Goal: Task Accomplishment & Management: Complete application form

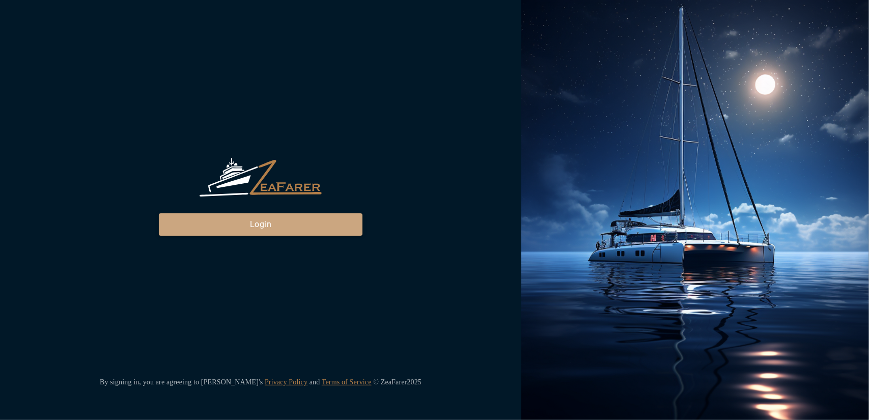
click at [324, 231] on button "Login" at bounding box center [261, 224] width 204 height 22
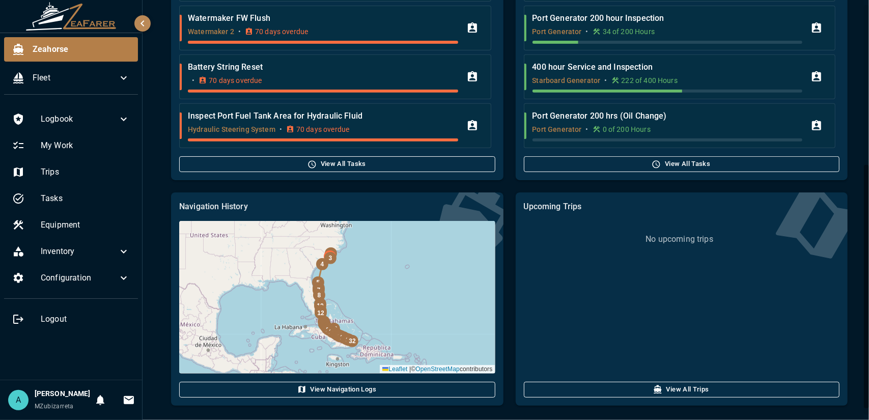
scroll to position [286, 0]
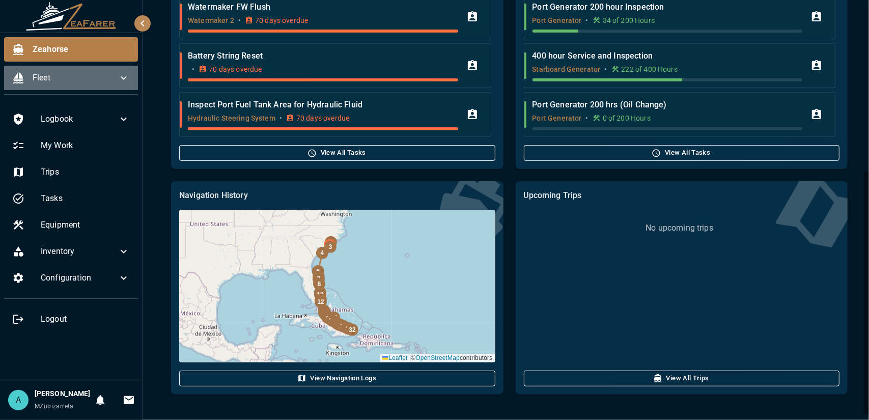
click at [90, 71] on div "Fleet" at bounding box center [71, 78] width 134 height 24
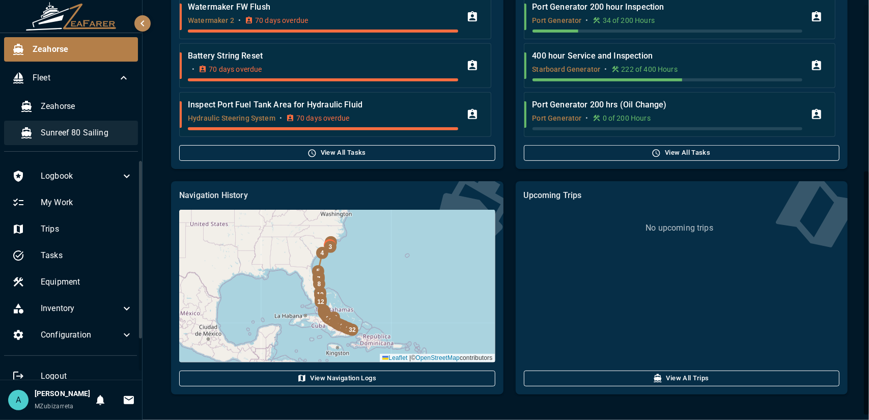
click at [109, 128] on span "Sunreef 80 Sailing" at bounding box center [85, 133] width 89 height 12
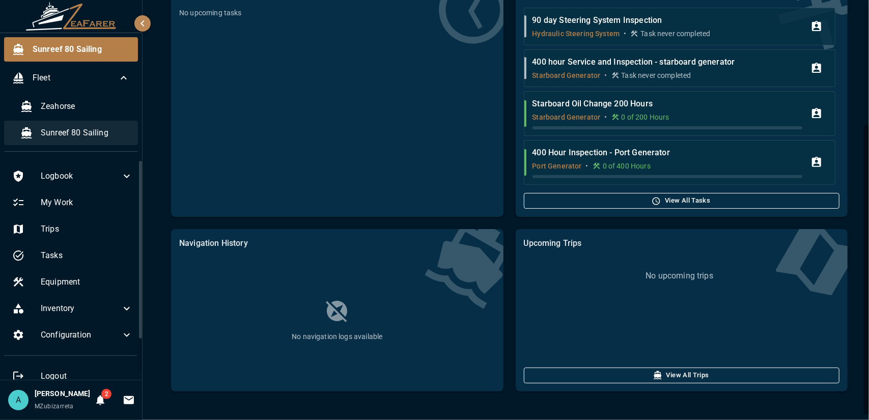
scroll to position [173, 0]
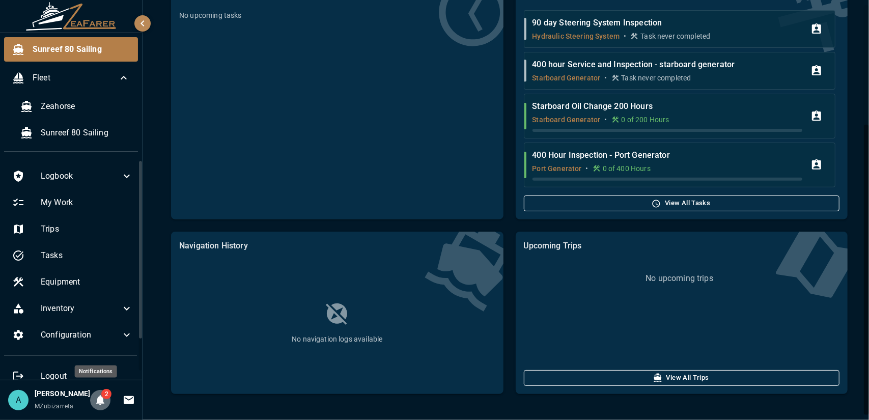
click at [98, 404] on button "2" at bounding box center [100, 400] width 20 height 20
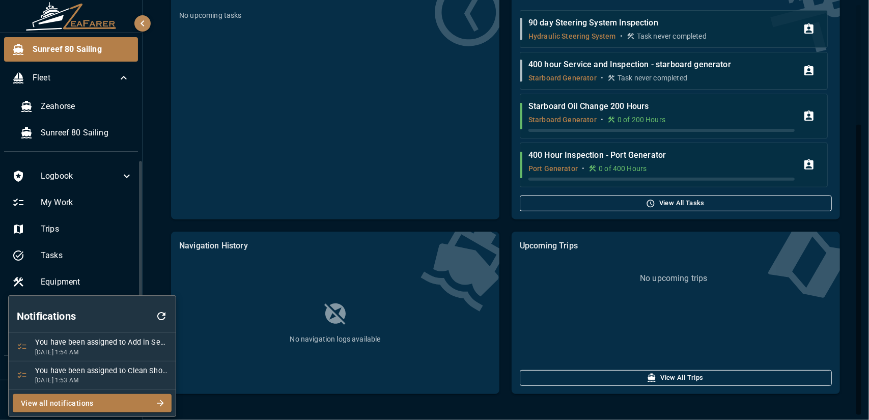
click at [178, 160] on div at bounding box center [434, 210] width 869 height 420
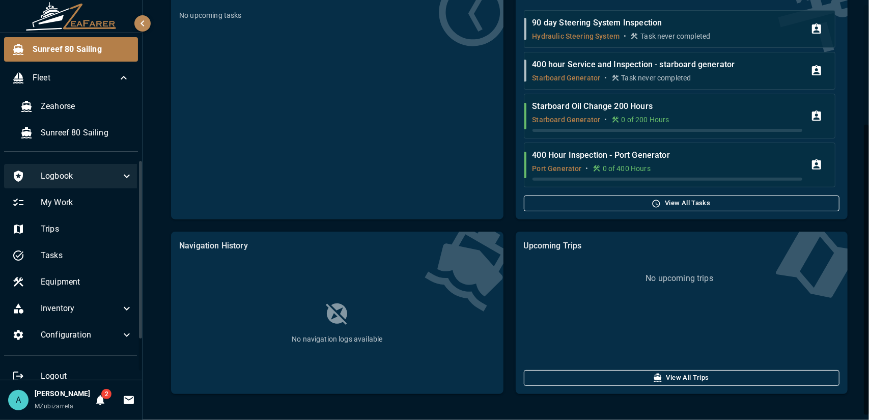
click at [115, 168] on div "Logbook" at bounding box center [72, 176] width 137 height 24
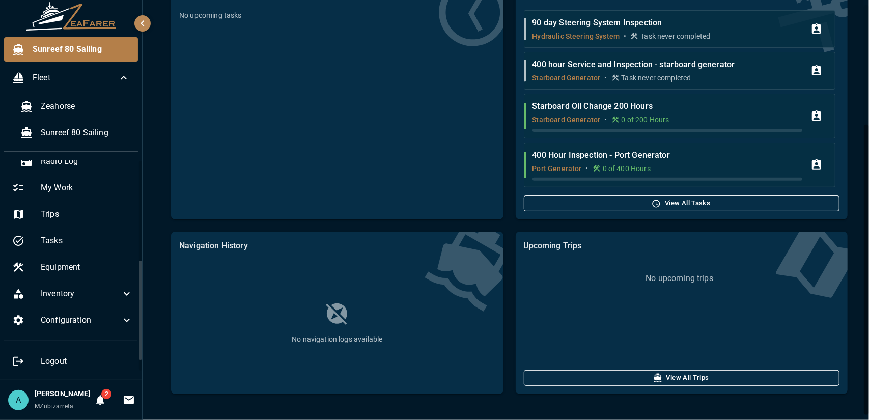
scroll to position [210, 0]
click at [121, 288] on icon at bounding box center [127, 294] width 12 height 12
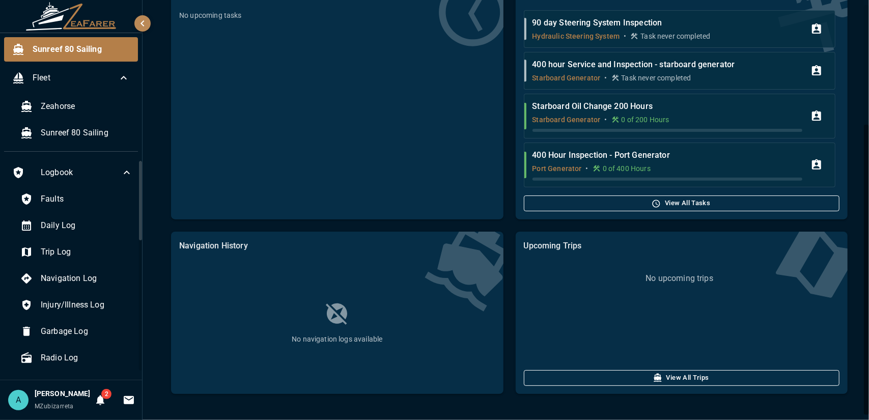
scroll to position [0, 0]
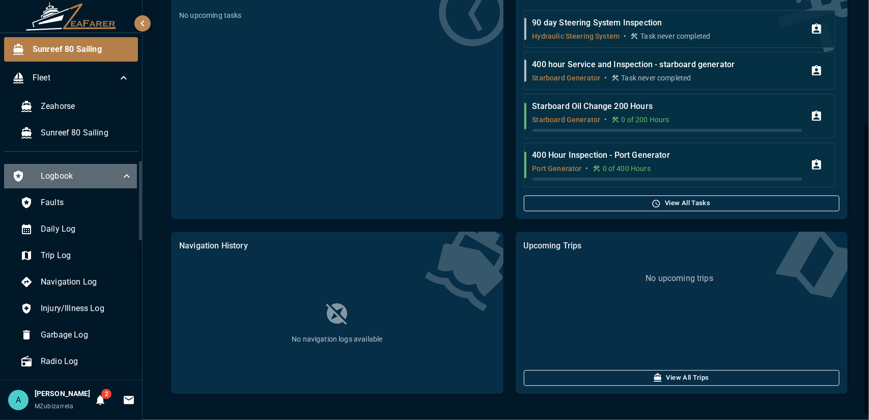
click at [121, 181] on icon at bounding box center [127, 176] width 12 height 12
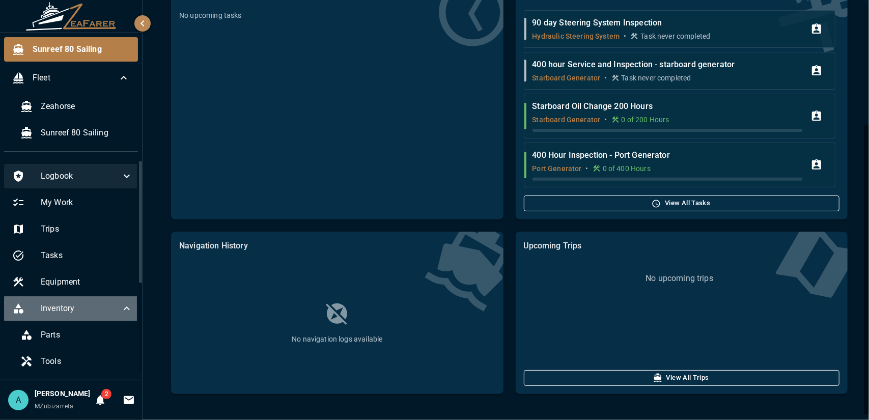
click at [123, 304] on icon at bounding box center [127, 308] width 12 height 12
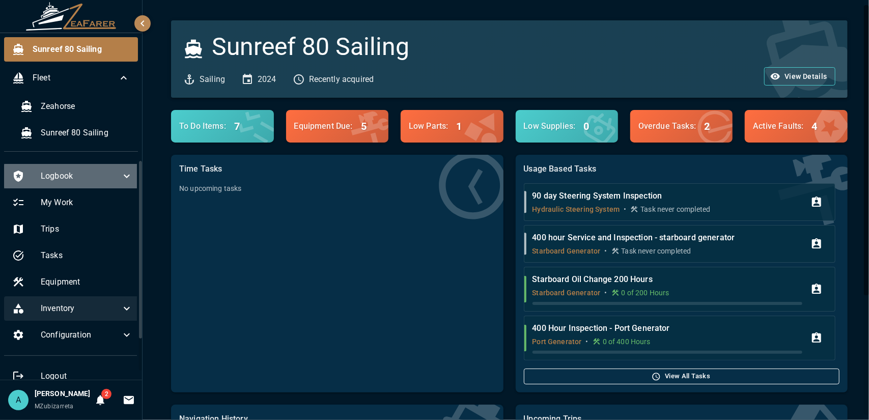
click at [109, 183] on div "Logbook" at bounding box center [72, 176] width 137 height 24
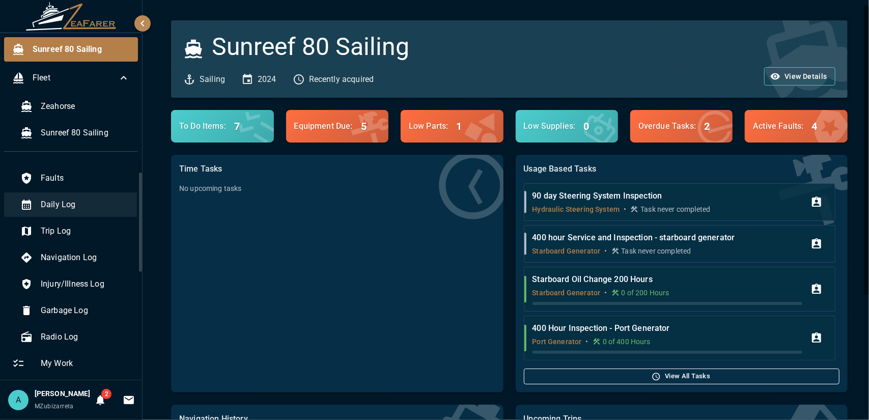
scroll to position [24, 0]
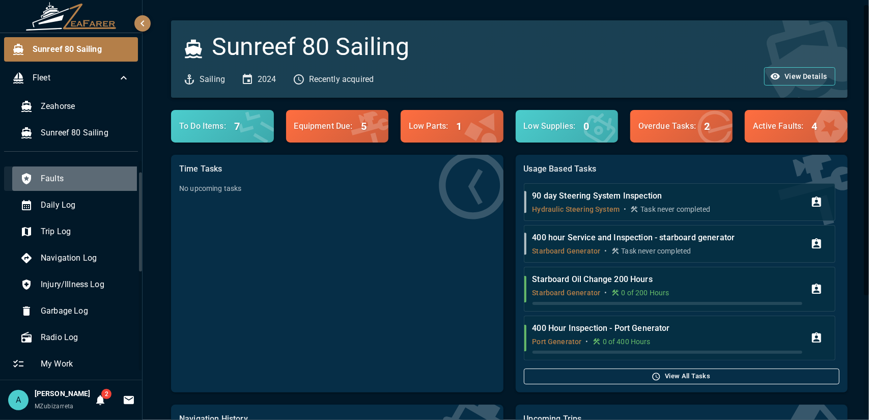
click at [106, 185] on div "Faults" at bounding box center [76, 178] width 129 height 24
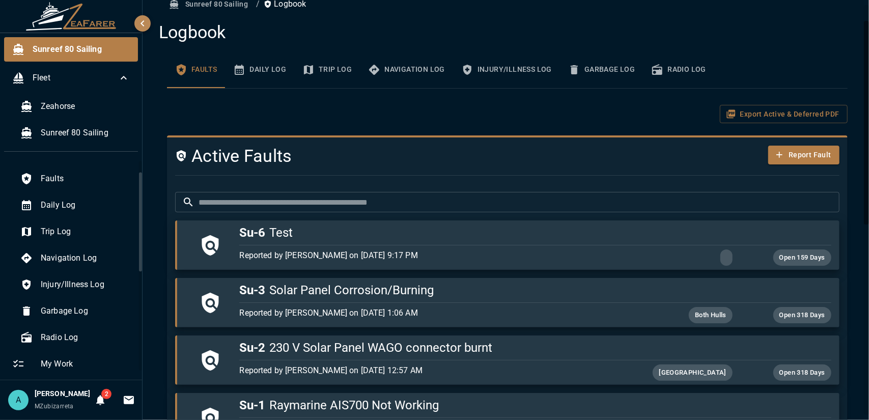
scroll to position [38, 0]
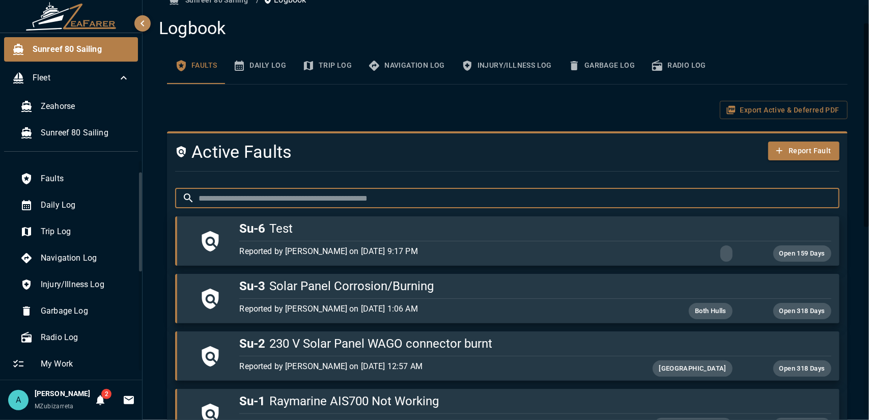
click at [294, 200] on input "text" at bounding box center [518, 198] width 641 height 20
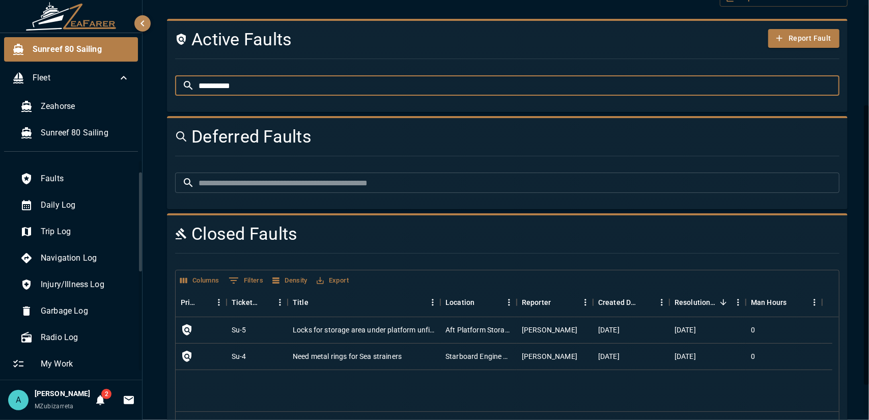
scroll to position [154, 0]
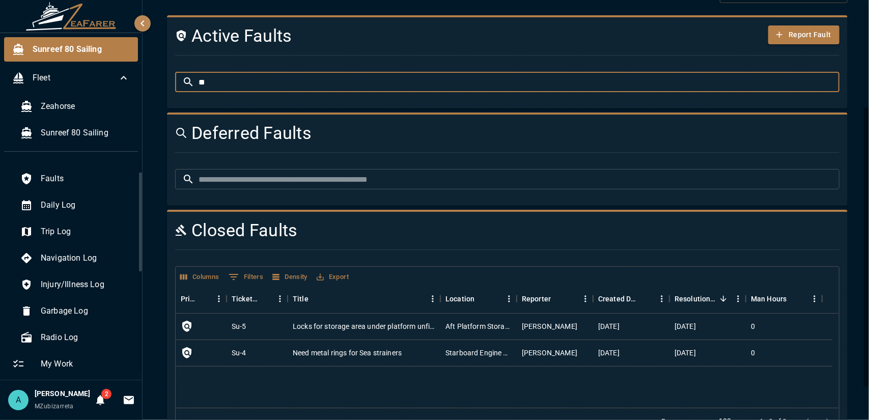
type input "*"
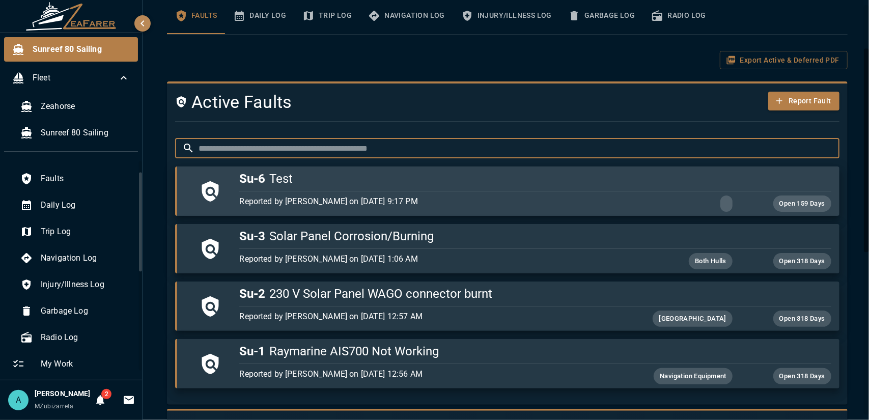
scroll to position [93, 0]
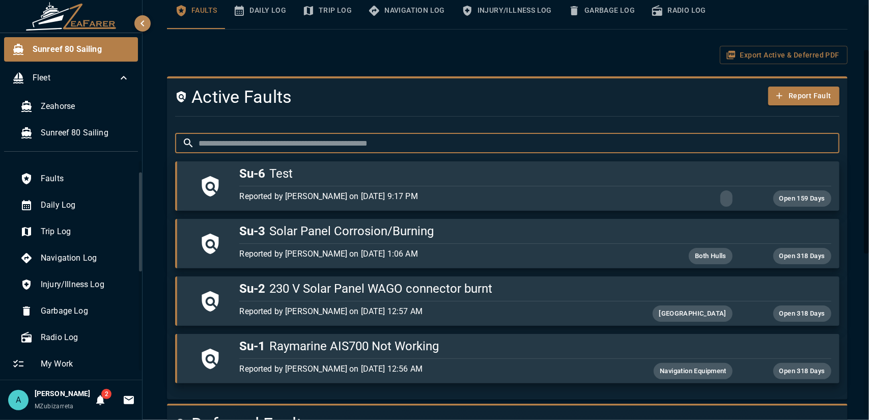
click at [351, 148] on input "text" at bounding box center [518, 143] width 641 height 20
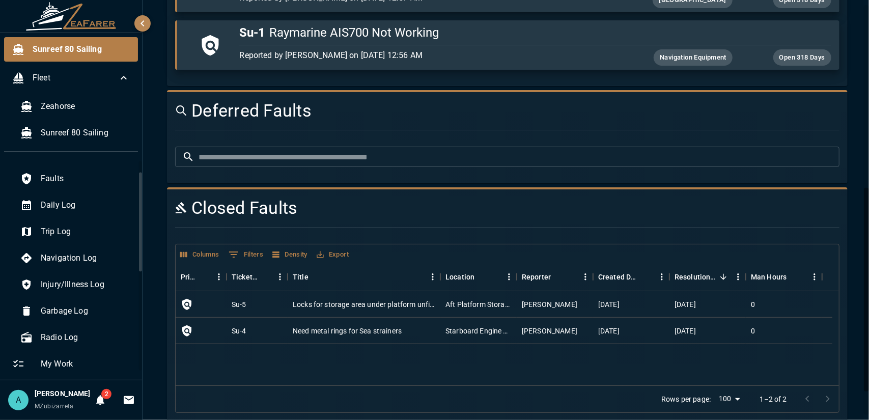
scroll to position [425, 0]
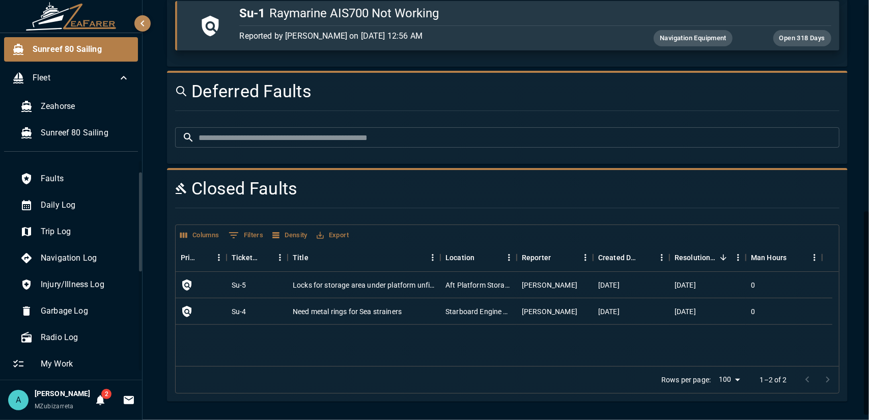
click at [799, 378] on div at bounding box center [817, 379] width 41 height 20
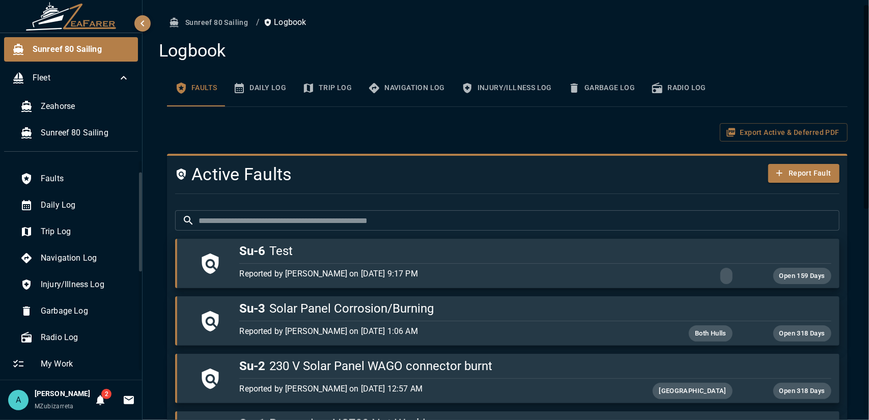
scroll to position [0, 0]
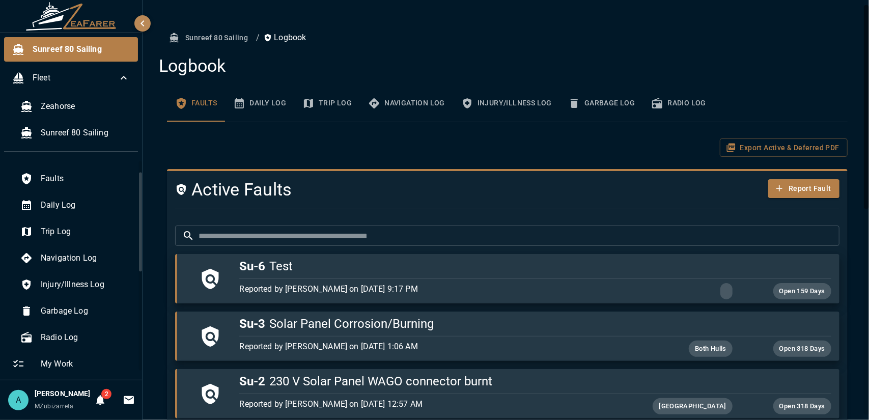
click at [204, 109] on button "Faults" at bounding box center [196, 103] width 58 height 37
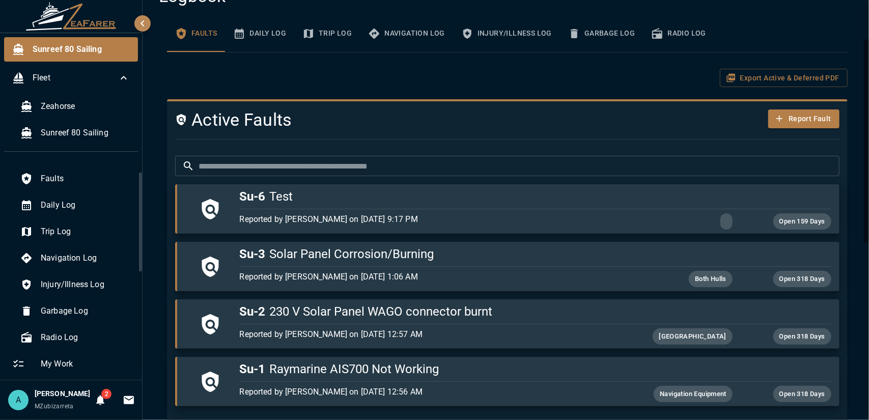
scroll to position [68, 0]
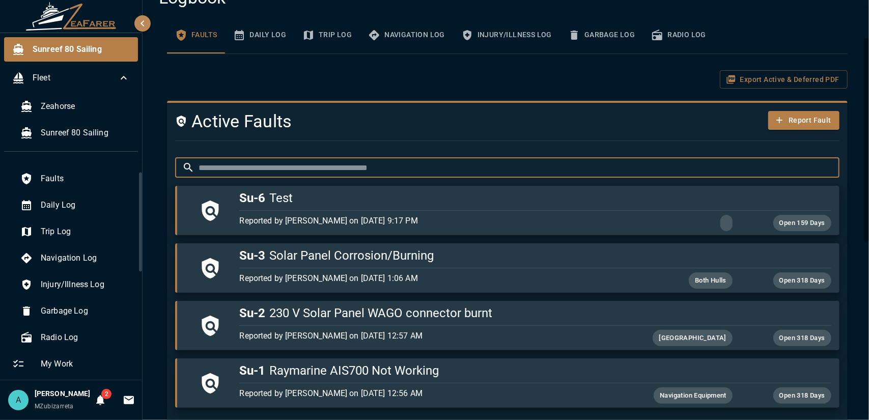
click at [326, 162] on input "text" at bounding box center [518, 167] width 641 height 20
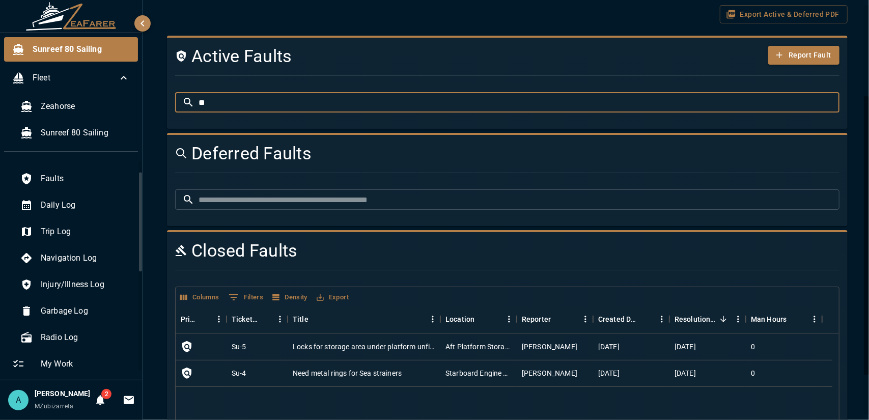
scroll to position [132, 0]
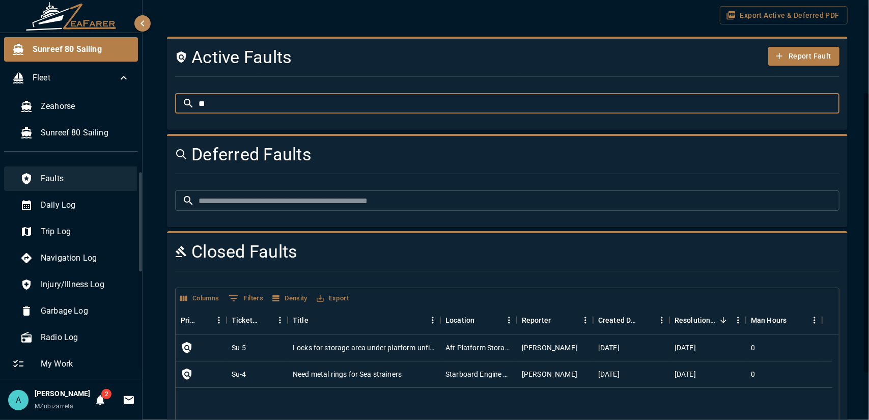
type input "**"
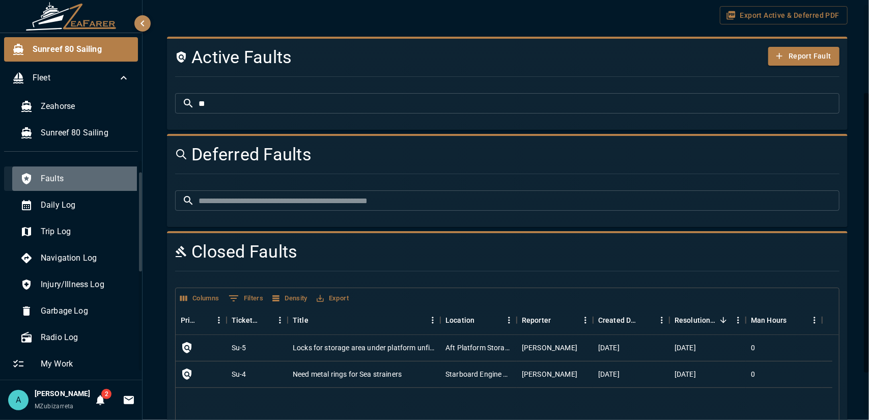
click at [101, 179] on span "Faults" at bounding box center [87, 179] width 92 height 12
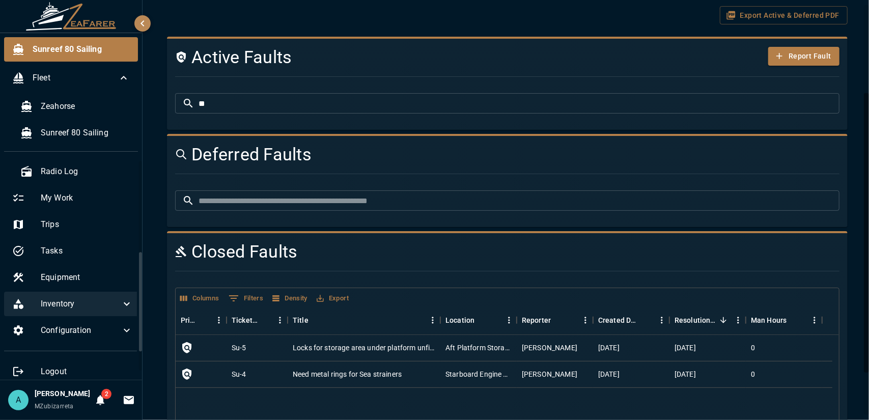
scroll to position [210, 0]
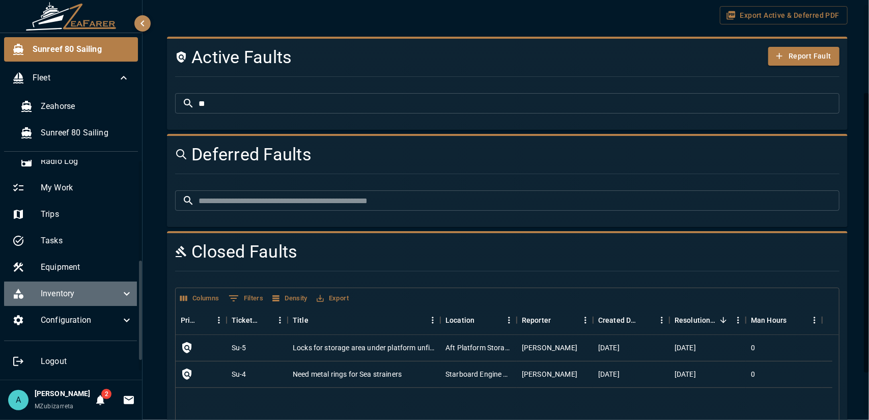
click at [123, 288] on icon at bounding box center [127, 294] width 12 height 12
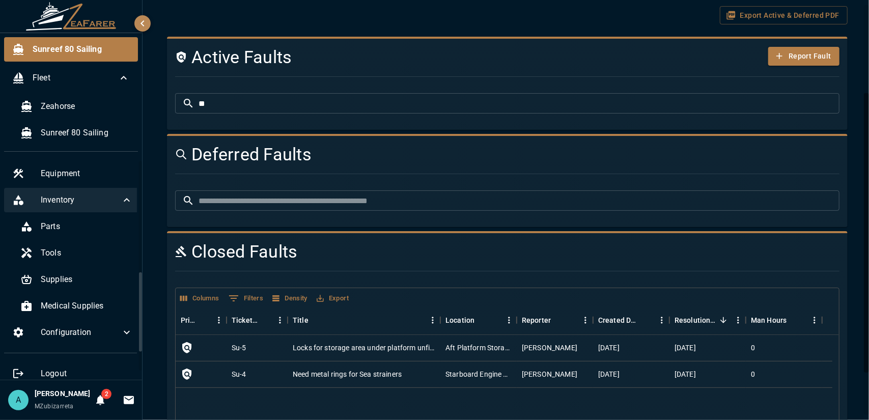
scroll to position [316, 0]
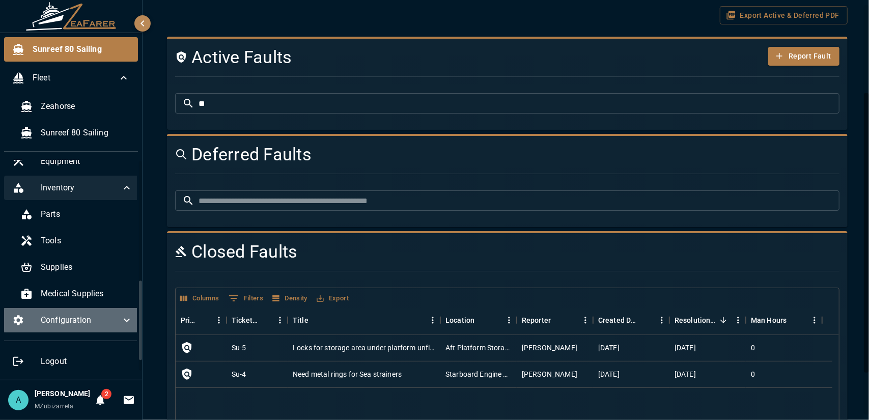
click at [123, 314] on icon at bounding box center [127, 320] width 12 height 12
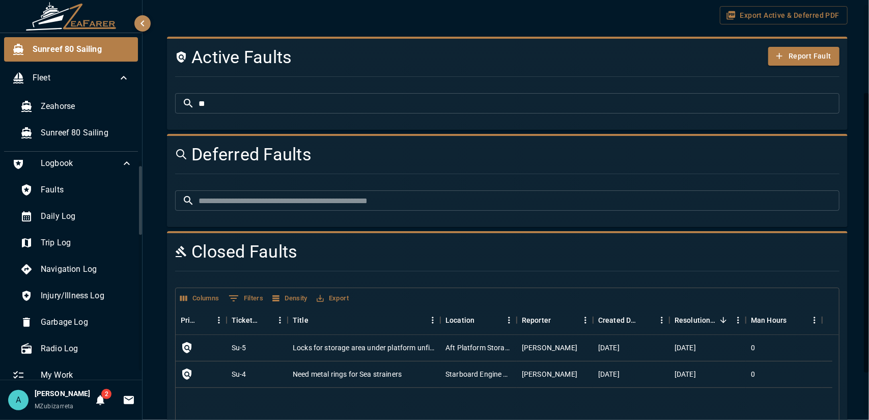
scroll to position [0, 0]
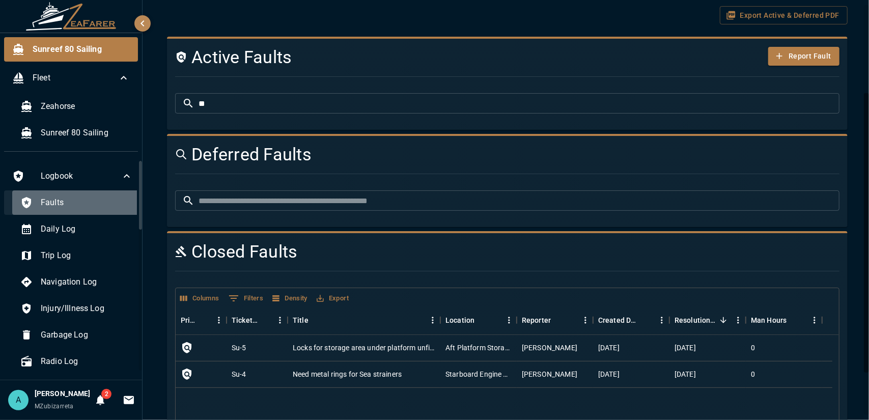
click at [112, 211] on div "Faults" at bounding box center [76, 202] width 129 height 24
click at [56, 204] on span "Faults" at bounding box center [87, 202] width 92 height 12
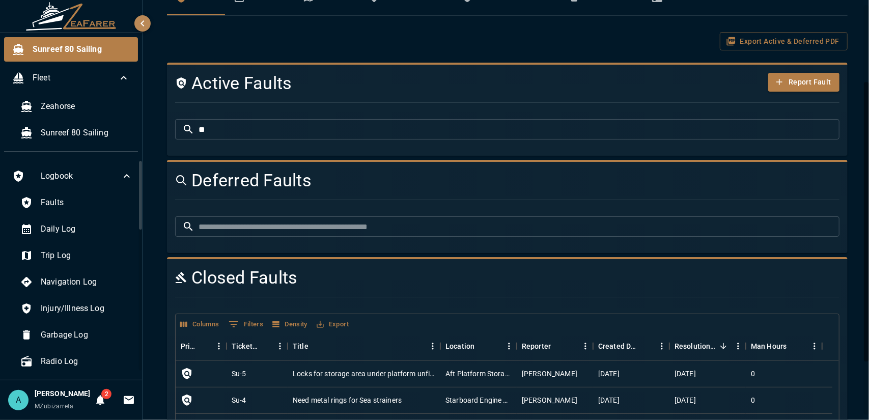
scroll to position [106, 0]
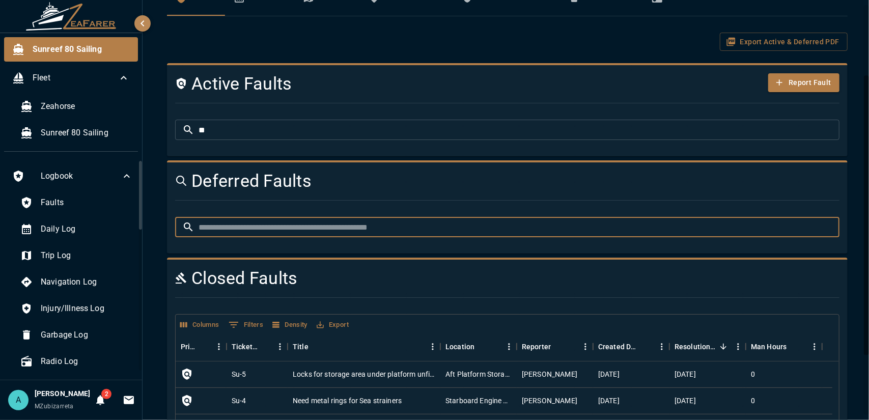
click at [267, 220] on input "text" at bounding box center [518, 227] width 641 height 20
click at [185, 226] on icon at bounding box center [188, 226] width 9 height 9
click at [224, 222] on input "**" at bounding box center [518, 227] width 641 height 20
type input "*"
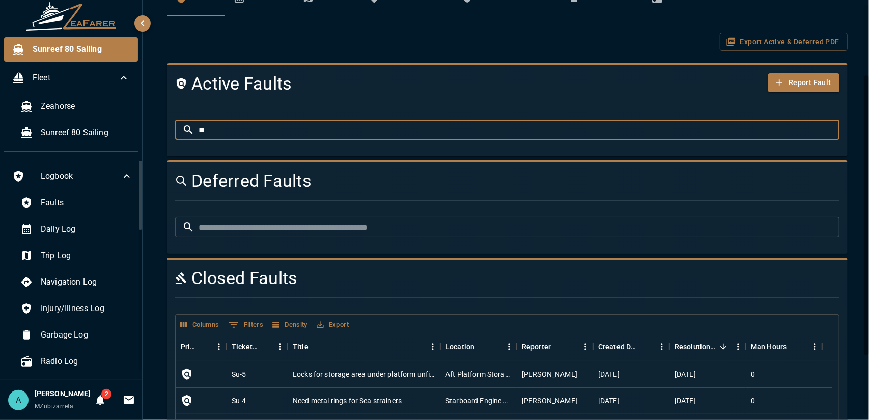
click at [226, 127] on input "**" at bounding box center [518, 130] width 641 height 20
type input "*"
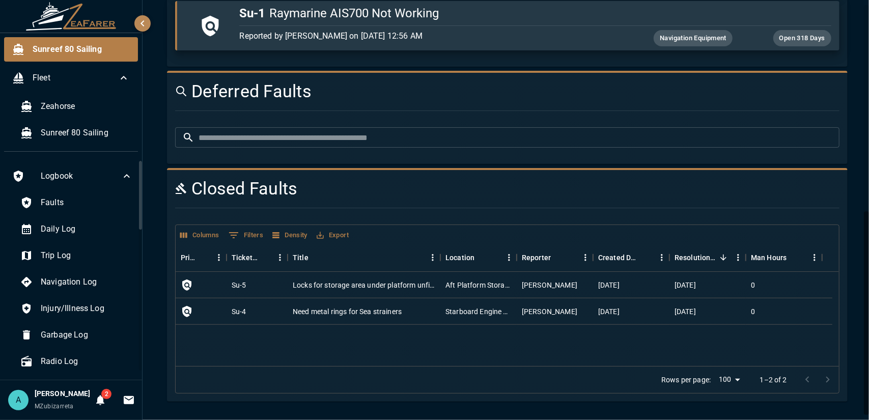
scroll to position [424, 0]
click at [729, 382] on body "Sunreef 80 Sailing Fleet Zeahorse Sunreef 80 Sailing Logbook Faults Daily Log T…" at bounding box center [434, 210] width 869 height 420
click at [718, 357] on li "25" at bounding box center [721, 362] width 30 height 18
click at [719, 383] on body "Sunreef 80 Sailing Fleet Zeahorse Sunreef 80 Sailing Logbook Faults Daily Log T…" at bounding box center [434, 210] width 869 height 420
click at [725, 403] on li "100" at bounding box center [723, 398] width 30 height 18
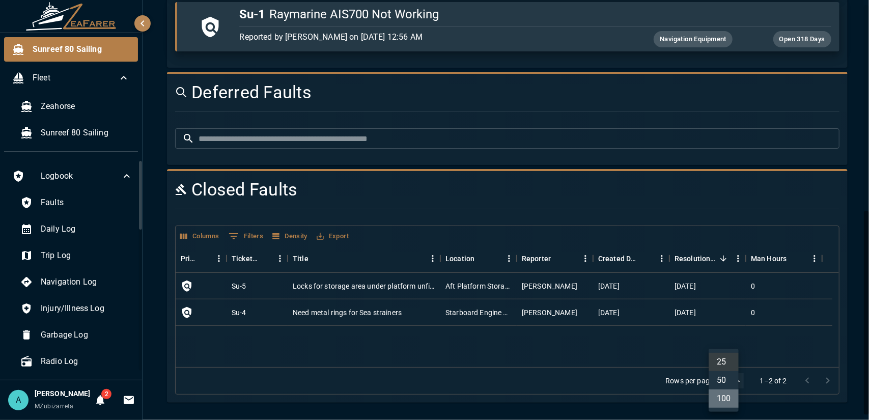
type input "***"
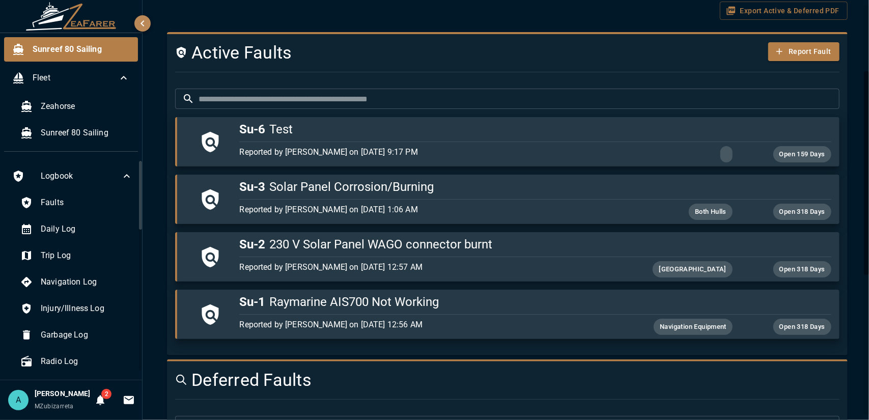
scroll to position [137, 0]
click at [793, 58] on button "Report Fault" at bounding box center [803, 51] width 71 height 19
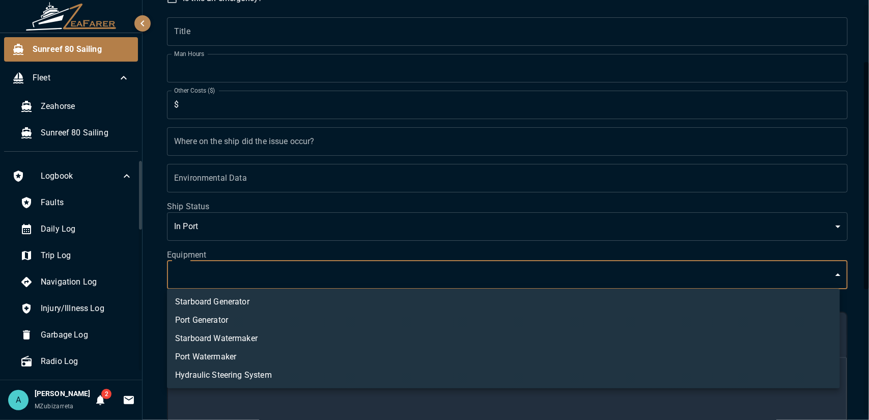
click at [376, 277] on body "Sunreef 80 Sailing Fleet Zeahorse Sunreef 80 Sailing Logbook Faults Daily Log T…" at bounding box center [434, 210] width 869 height 420
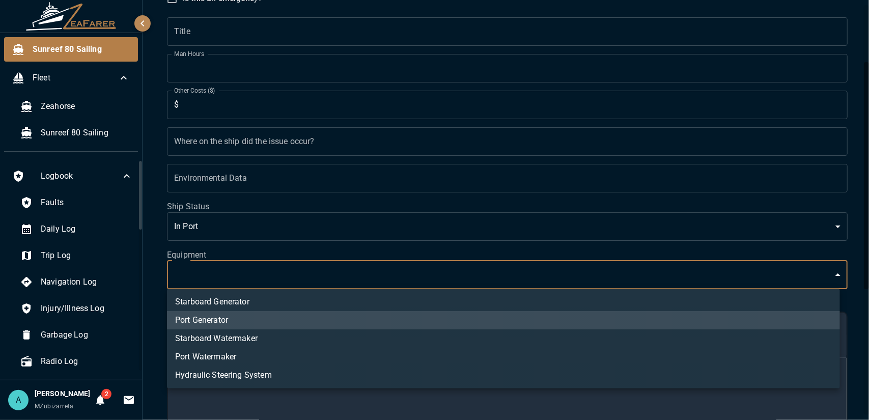
click at [338, 281] on div at bounding box center [434, 210] width 869 height 420
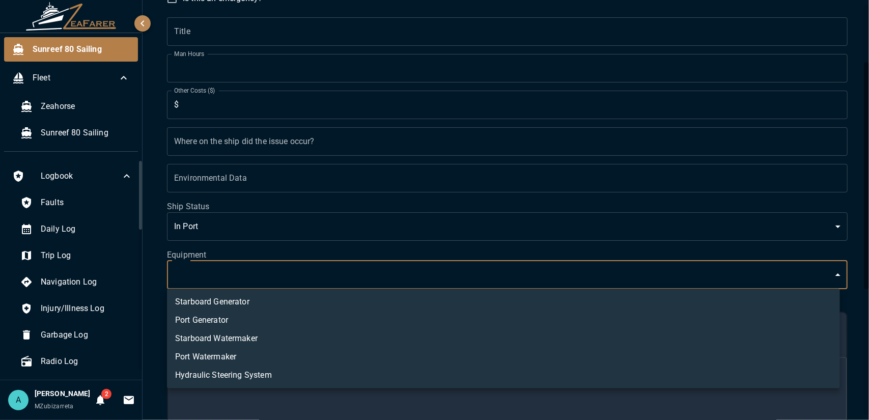
click at [338, 281] on body "Sunreef 80 Sailing Fleet Zeahorse Sunreef 80 Sailing Logbook Faults Daily Log T…" at bounding box center [434, 210] width 869 height 420
click at [366, 265] on div at bounding box center [434, 210] width 869 height 420
click at [481, 271] on body "Sunreef 80 Sailing Fleet Zeahorse Sunreef 80 Sailing Logbook Faults Daily Log T…" at bounding box center [434, 210] width 869 height 420
click at [129, 314] on div at bounding box center [434, 210] width 869 height 420
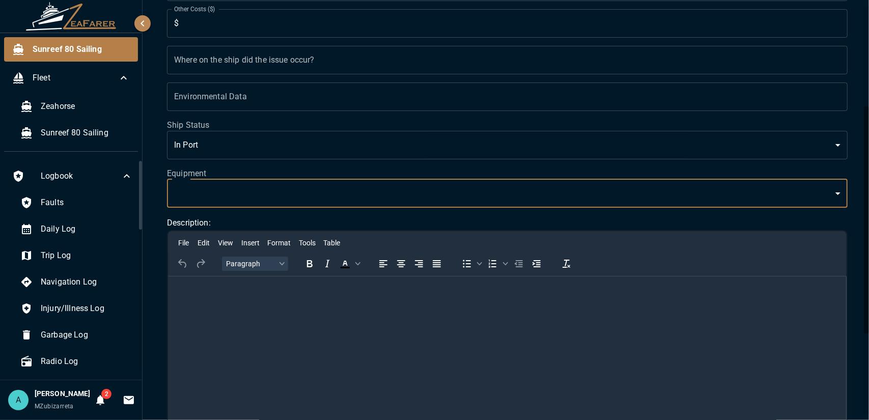
scroll to position [190, 0]
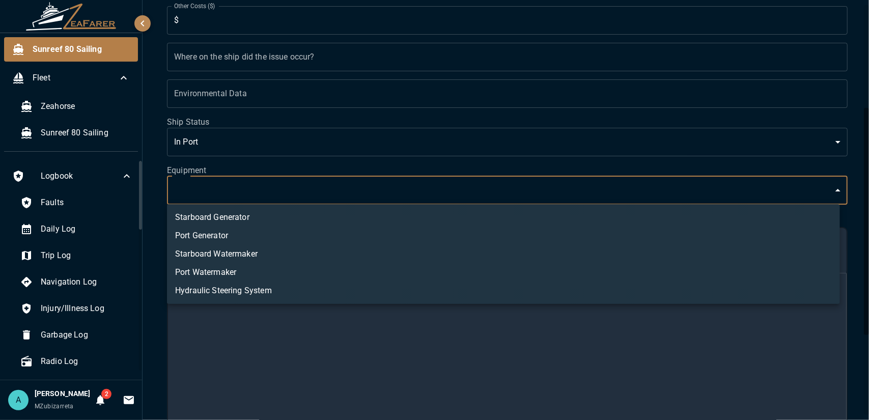
click at [189, 178] on body "Sunreef 80 Sailing Fleet Zeahorse Sunreef 80 Sailing Logbook Faults Daily Log T…" at bounding box center [434, 210] width 869 height 420
click at [273, 236] on li "Port Generator" at bounding box center [503, 235] width 673 height 18
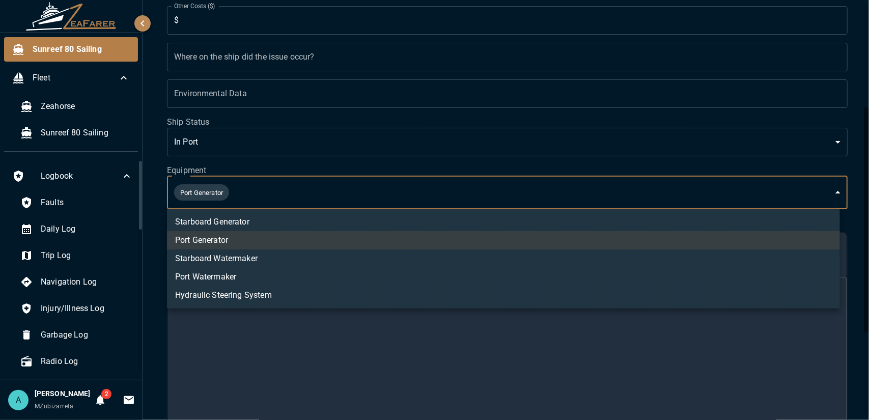
click at [281, 218] on li "Starboard Generator" at bounding box center [503, 222] width 673 height 18
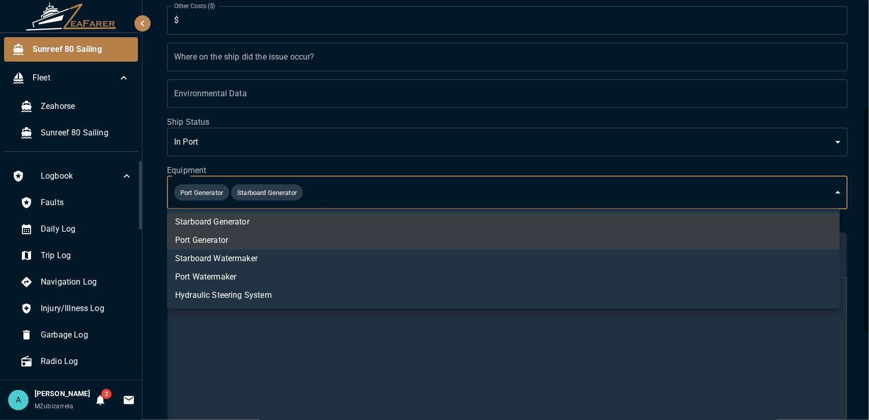
click at [329, 301] on li "Hydraulic Steering System" at bounding box center [503, 295] width 673 height 18
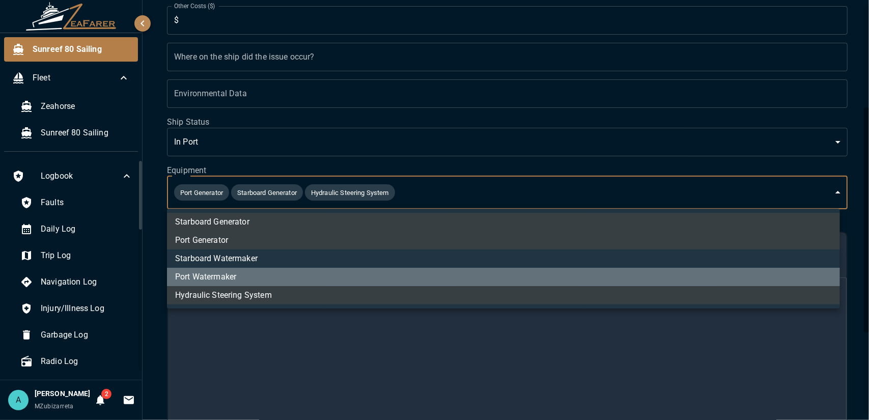
click at [335, 280] on li "Port Watermaker" at bounding box center [503, 277] width 673 height 18
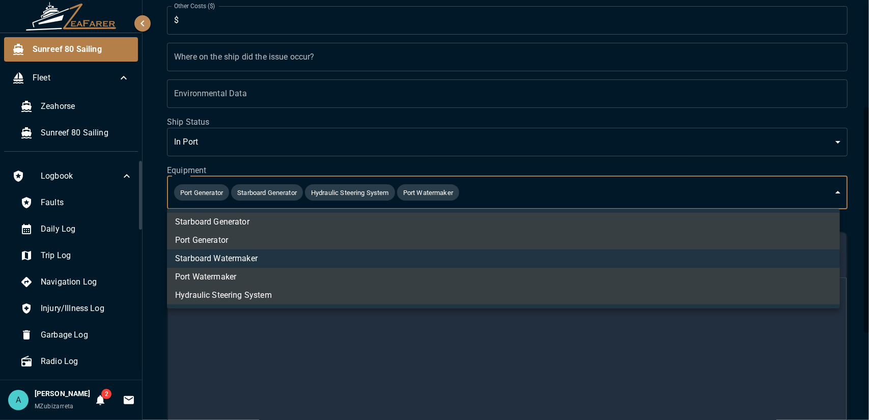
click at [339, 269] on li "Port Watermaker" at bounding box center [503, 277] width 673 height 18
type input "**********"
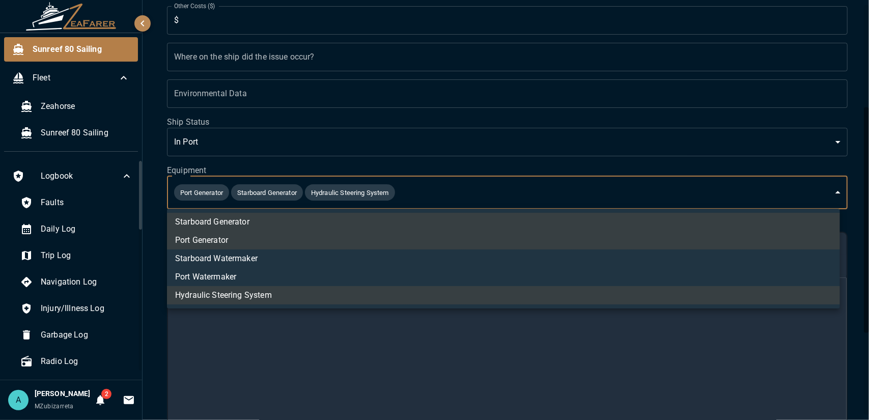
click at [520, 191] on div at bounding box center [434, 210] width 869 height 420
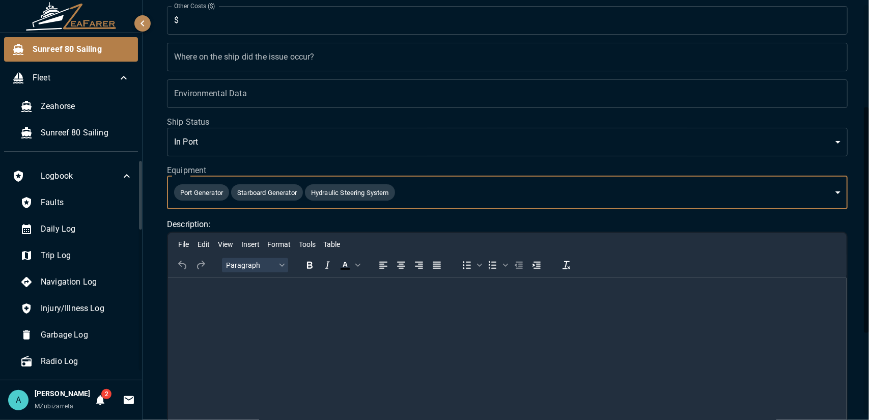
click at [388, 188] on body "**********" at bounding box center [434, 210] width 869 height 420
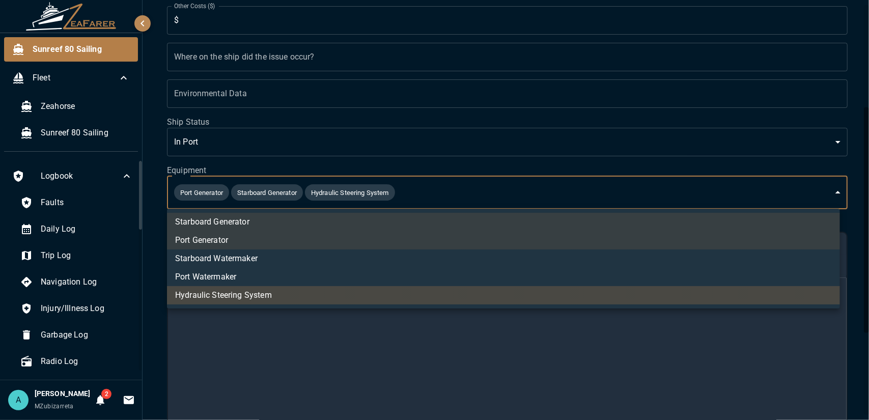
click at [335, 211] on ul "Starboard Generator Port Generator Starboard Watermaker Port Watermaker Hydraul…" at bounding box center [503, 259] width 673 height 100
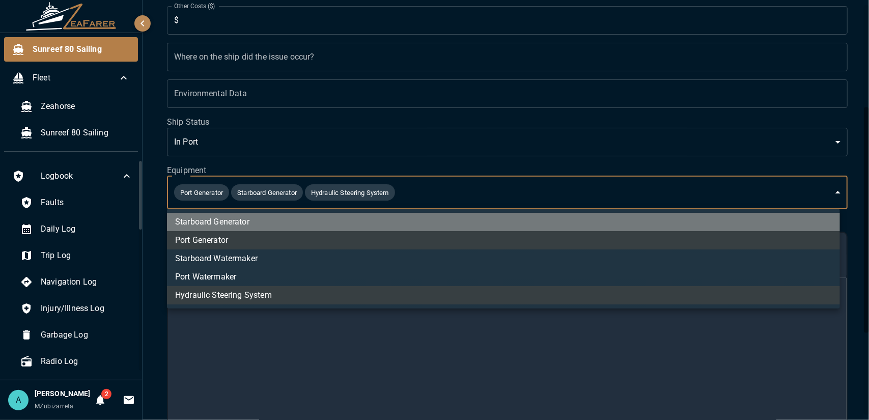
click at [329, 219] on li "Starboard Generator" at bounding box center [503, 222] width 673 height 18
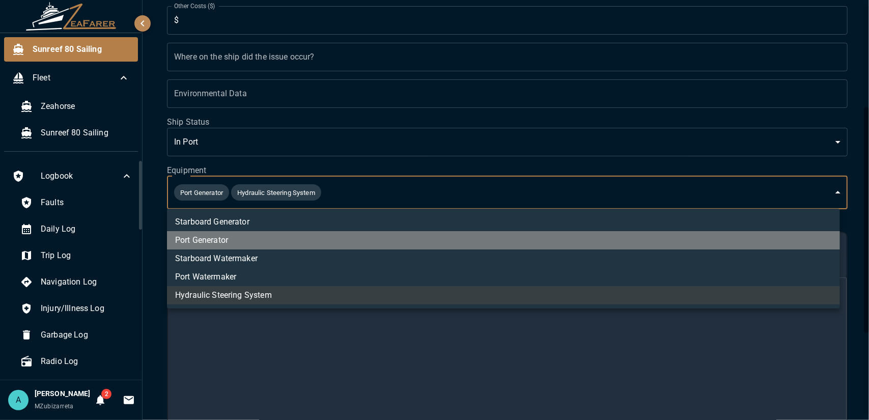
click at [322, 237] on li "Port Generator" at bounding box center [503, 240] width 673 height 18
type input "**********"
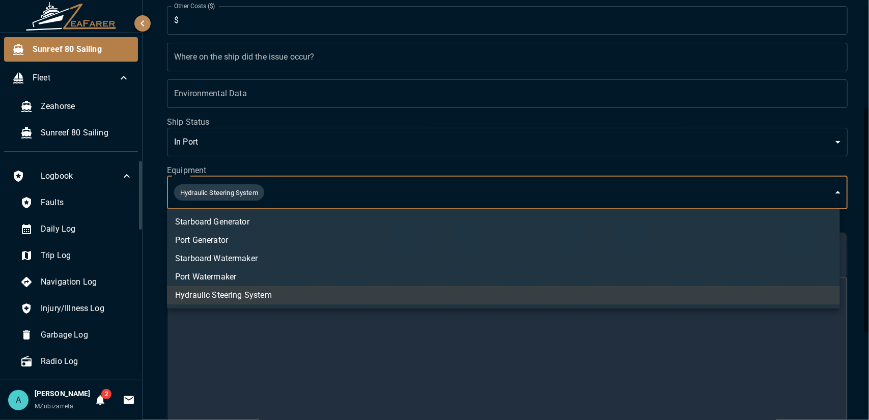
click at [311, 297] on li "Hydraulic Steering System" at bounding box center [503, 295] width 673 height 18
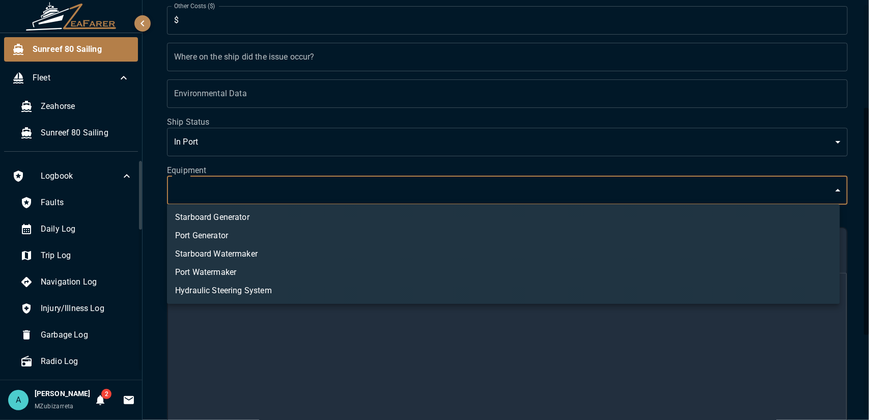
click at [393, 186] on div at bounding box center [434, 210] width 869 height 420
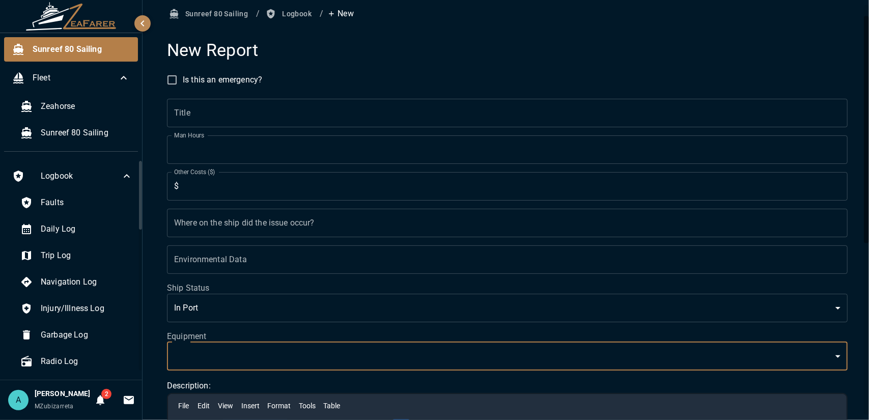
scroll to position [26, 0]
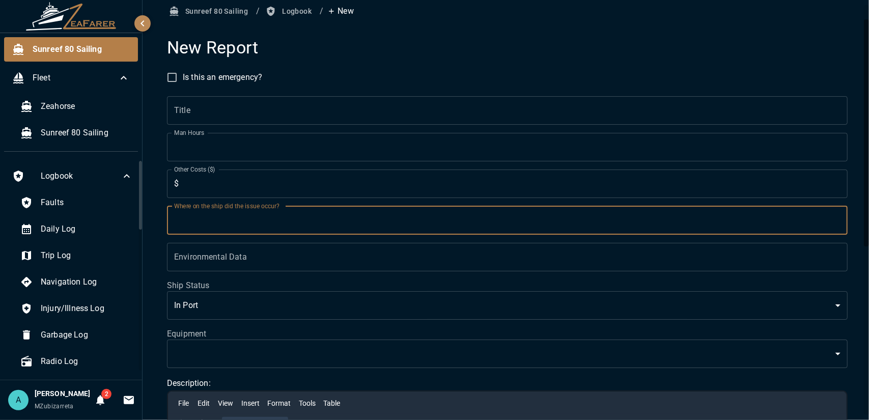
click at [393, 216] on input "Where on the ship did the issue occur?" at bounding box center [507, 220] width 680 height 28
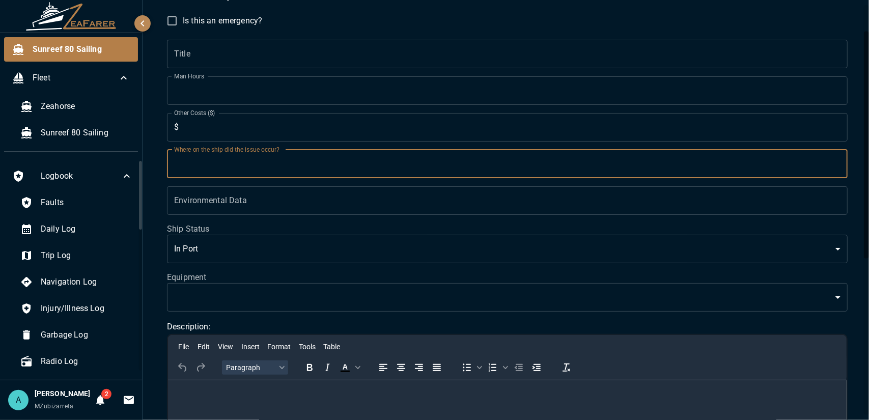
scroll to position [83, 0]
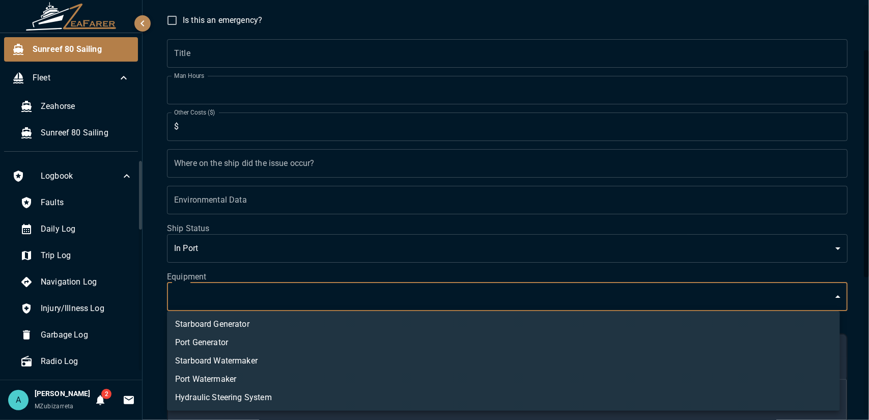
click at [382, 299] on body "Sunreef 80 Sailing Fleet Zeahorse Sunreef 80 Sailing Logbook Faults Daily Log T…" at bounding box center [434, 210] width 869 height 420
drag, startPoint x: 150, startPoint y: 345, endPoint x: 150, endPoint y: 257, distance: 87.0
click at [150, 257] on div at bounding box center [434, 210] width 869 height 420
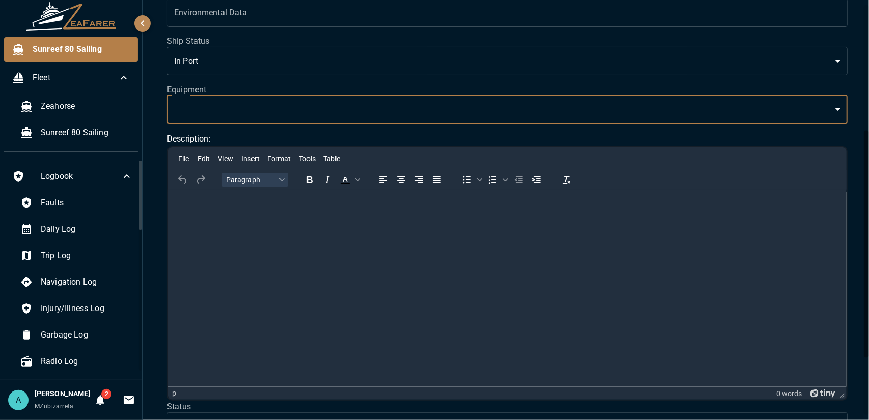
scroll to position [278, 0]
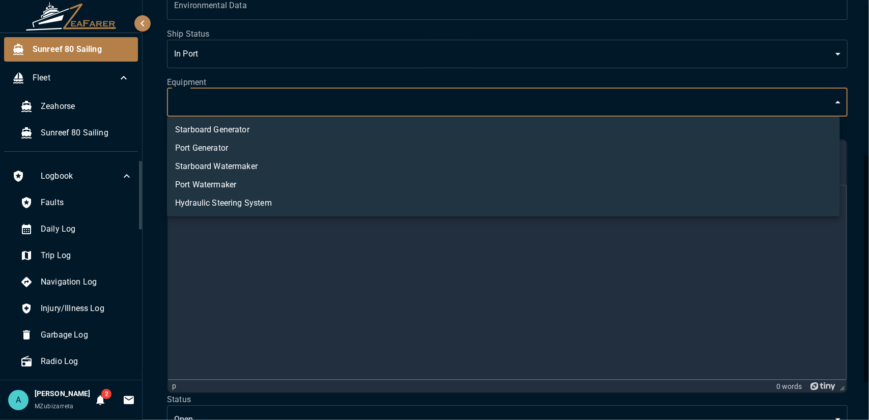
click at [642, 97] on body "Sunreef 80 Sailing Fleet Zeahorse Sunreef 80 Sailing Logbook Faults Daily Log T…" at bounding box center [434, 210] width 869 height 420
click at [153, 239] on div at bounding box center [434, 210] width 869 height 420
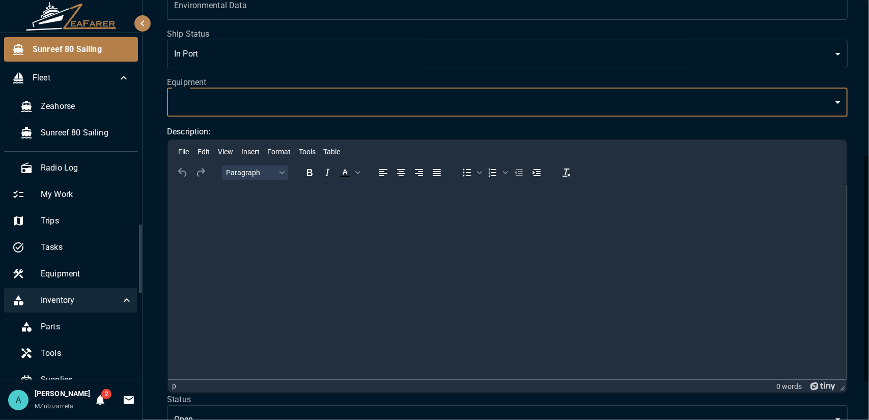
scroll to position [195, 0]
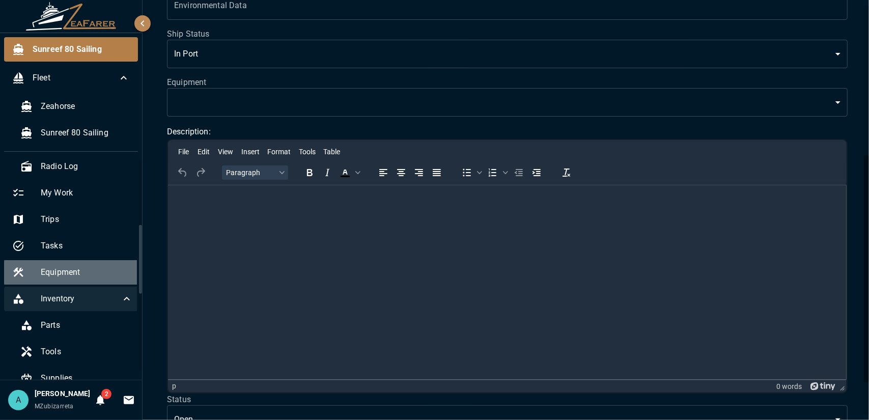
click at [102, 276] on span "Equipment" at bounding box center [87, 272] width 92 height 12
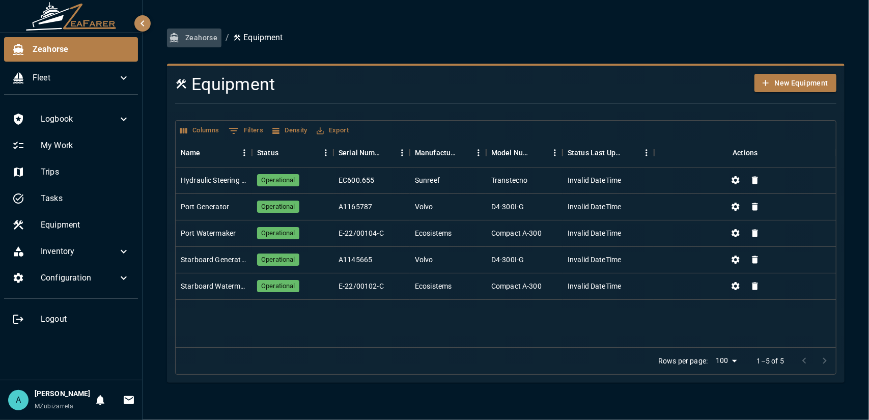
click at [197, 33] on button "Zeahorse" at bounding box center [194, 37] width 54 height 19
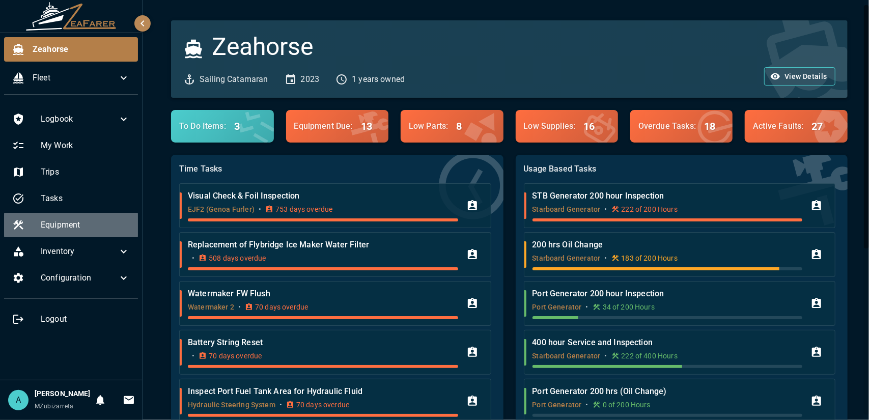
click at [76, 226] on span "Equipment" at bounding box center [85, 225] width 89 height 12
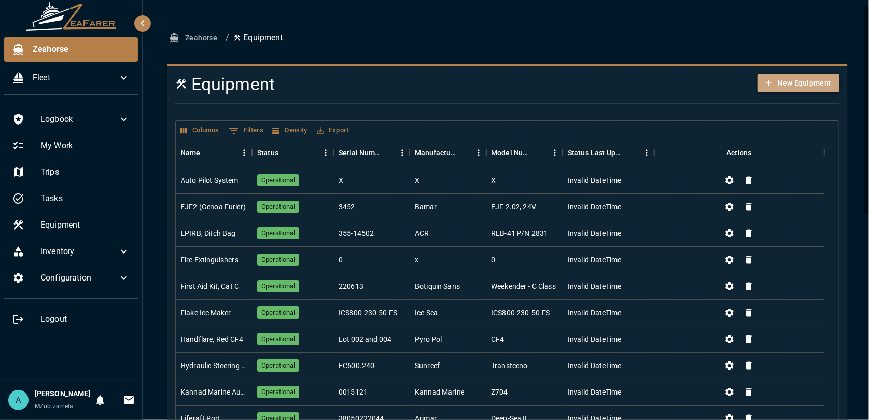
click at [797, 74] on button "New Equipment" at bounding box center [798, 83] width 82 height 19
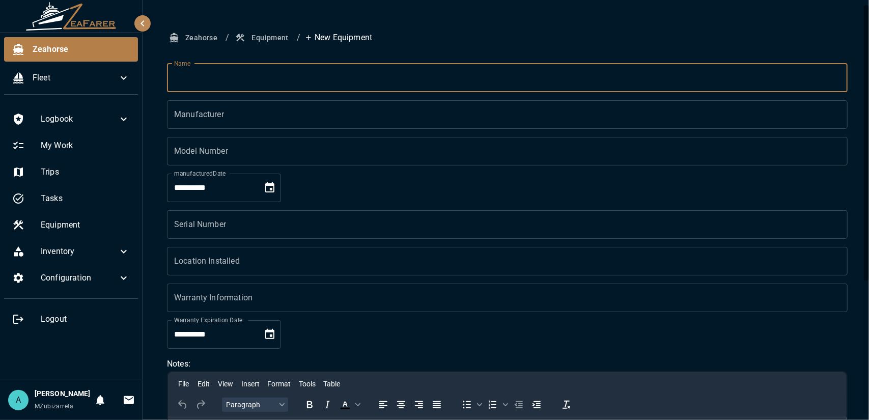
click at [414, 90] on input "Name" at bounding box center [507, 78] width 680 height 28
type input "**********"
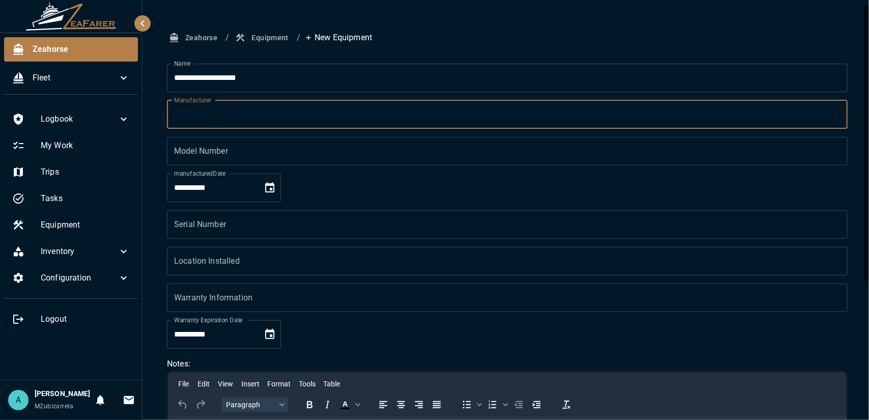
click at [280, 111] on input "Manufacturer" at bounding box center [507, 114] width 680 height 28
type input "******"
click at [228, 159] on input "Model Number" at bounding box center [507, 151] width 680 height 28
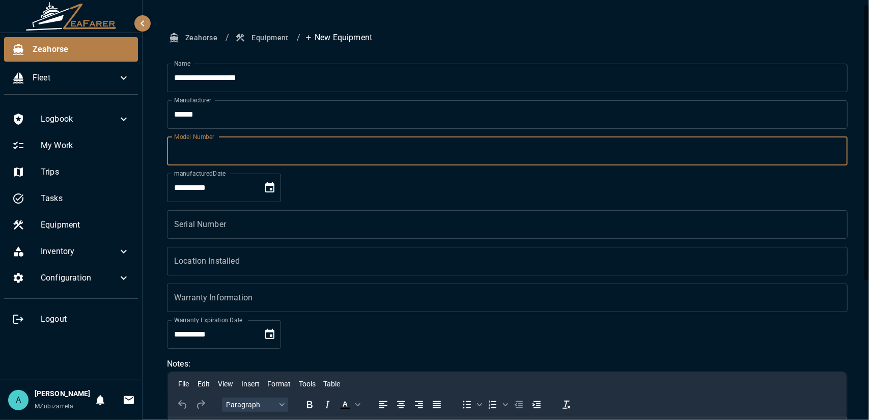
paste input "**********"
type input "**********"
click at [280, 194] on button "Choose date, selected date is Aug 23, 2025" at bounding box center [270, 188] width 20 height 20
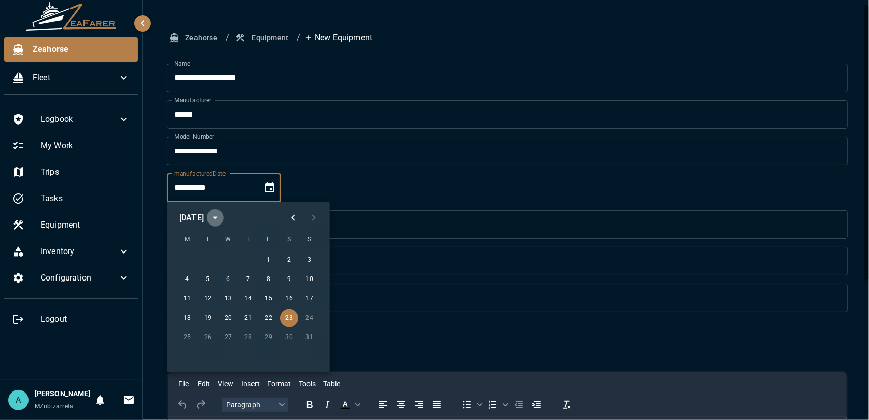
click at [221, 221] on icon "calendar view is open, switch to year view" at bounding box center [215, 218] width 12 height 12
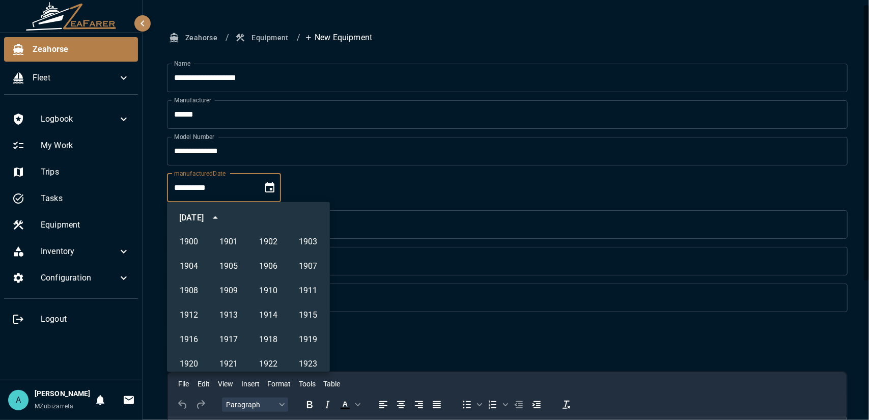
scroll to position [698, 0]
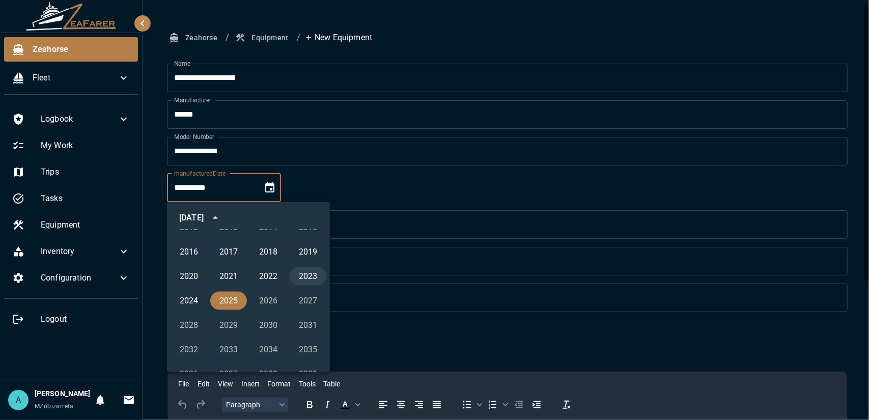
click at [291, 274] on button "2023" at bounding box center [308, 276] width 37 height 18
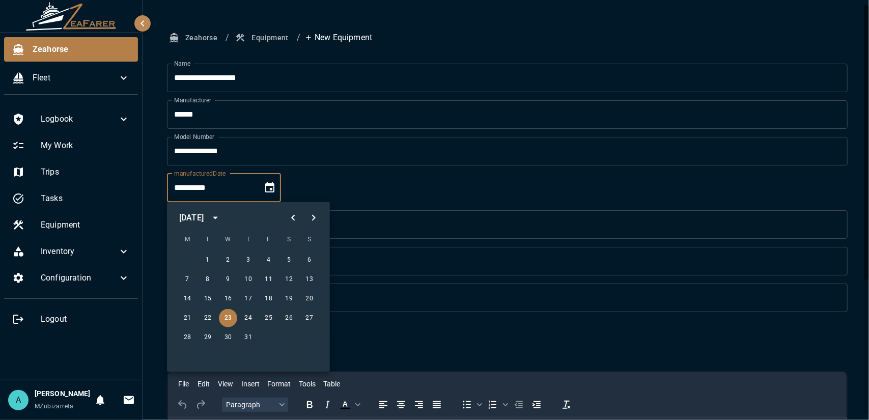
click at [294, 223] on button "Previous month" at bounding box center [293, 218] width 20 height 20
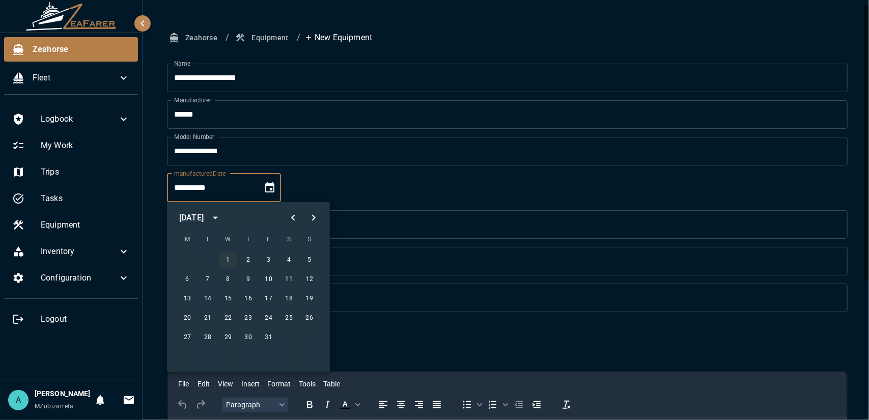
click at [232, 259] on button "1" at bounding box center [228, 260] width 18 height 18
type input "**********"
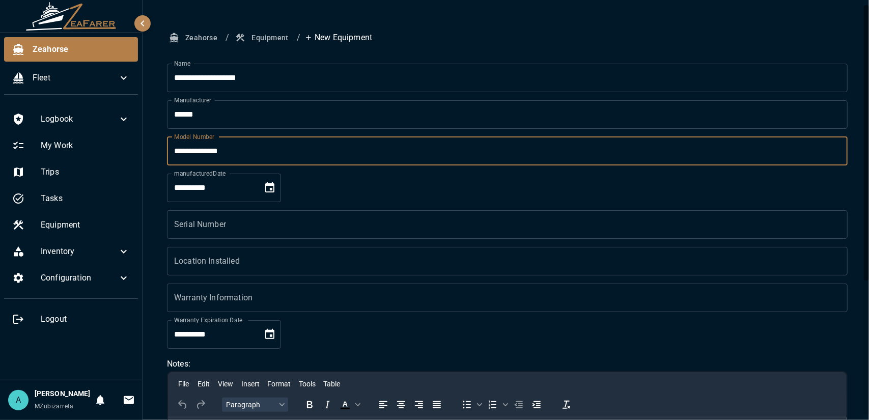
drag, startPoint x: 252, startPoint y: 148, endPoint x: 175, endPoint y: 155, distance: 77.7
click at [175, 155] on input "**********" at bounding box center [507, 151] width 680 height 28
click at [203, 224] on input "Serial Number" at bounding box center [507, 224] width 680 height 28
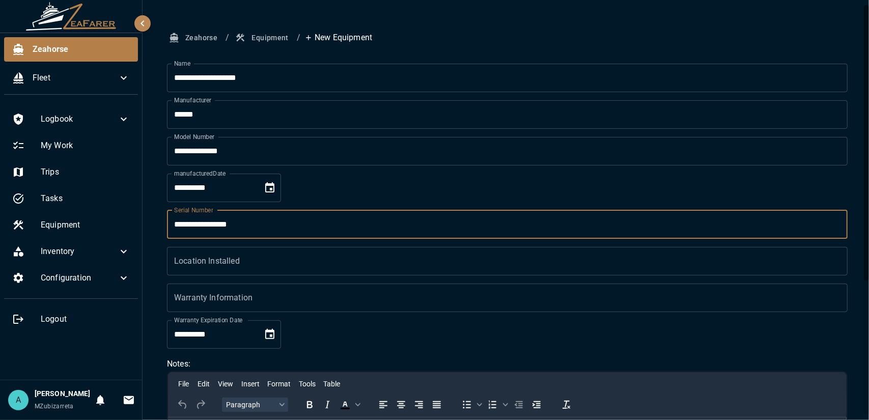
type input "**********"
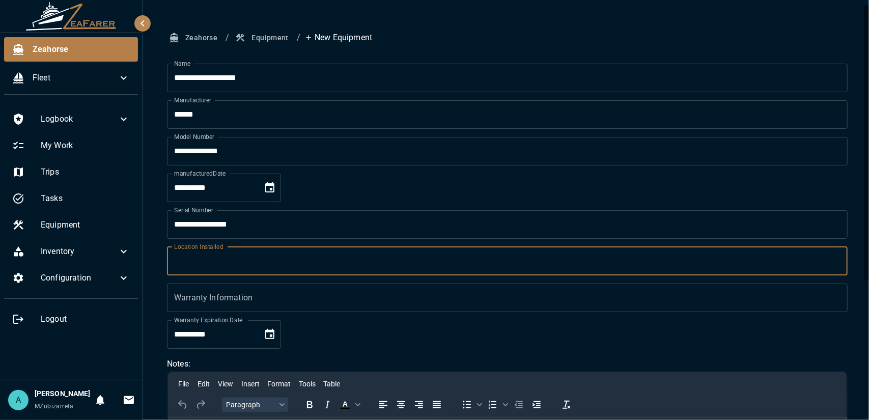
click at [212, 259] on input "Location Installed" at bounding box center [507, 261] width 680 height 28
type input "**********"
click at [236, 307] on input "Warranty Information" at bounding box center [507, 297] width 680 height 28
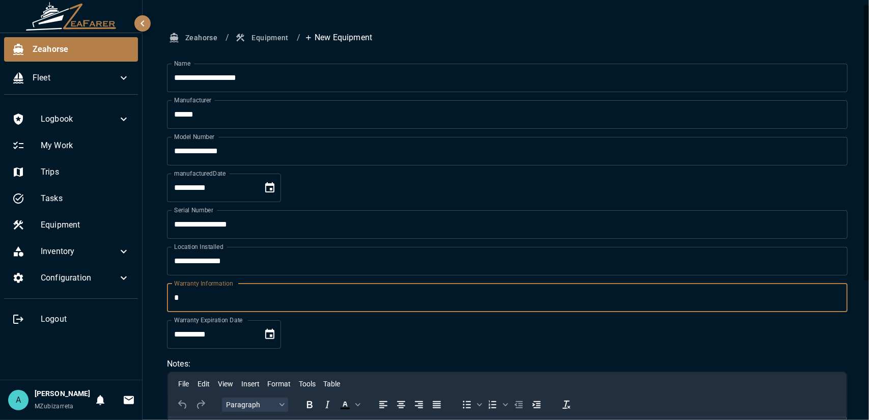
type input "*"
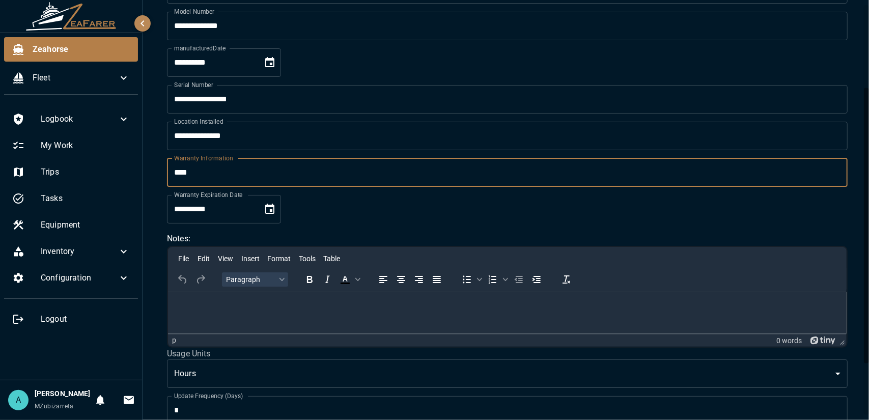
scroll to position [136, 0]
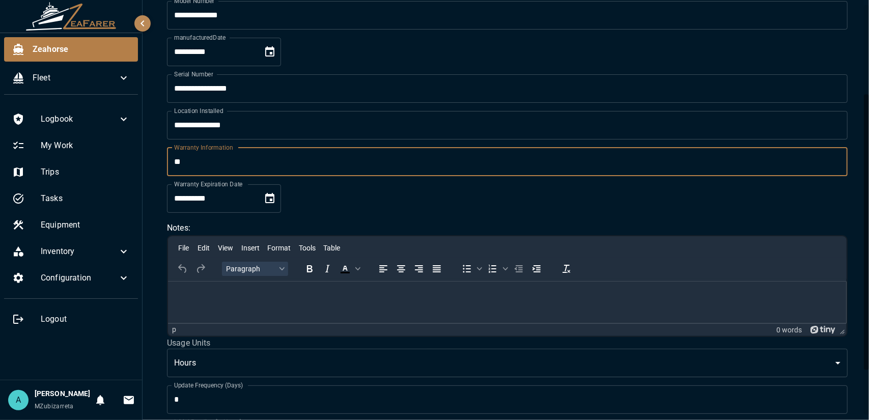
type input "*"
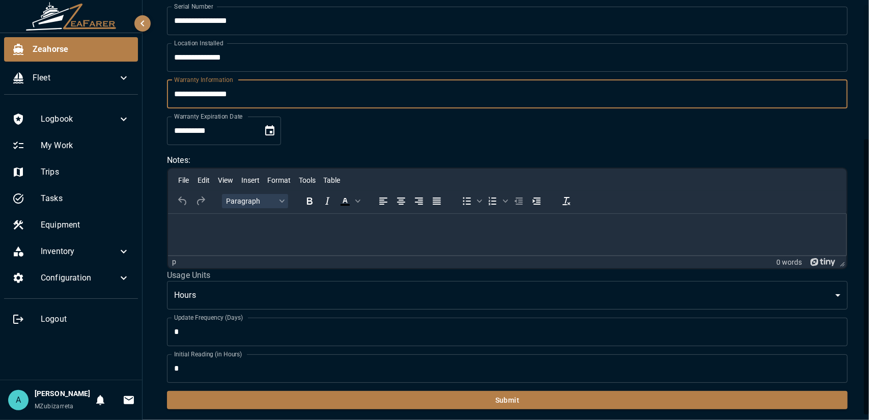
scroll to position [205, 0]
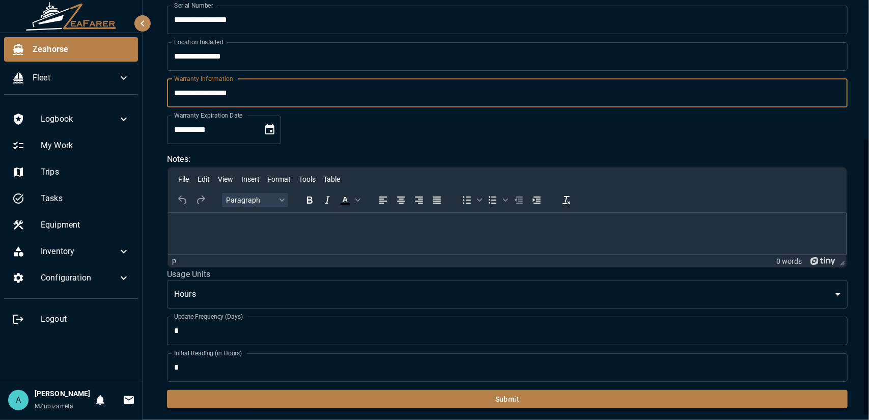
type input "**********"
click at [222, 235] on html at bounding box center [506, 225] width 678 height 26
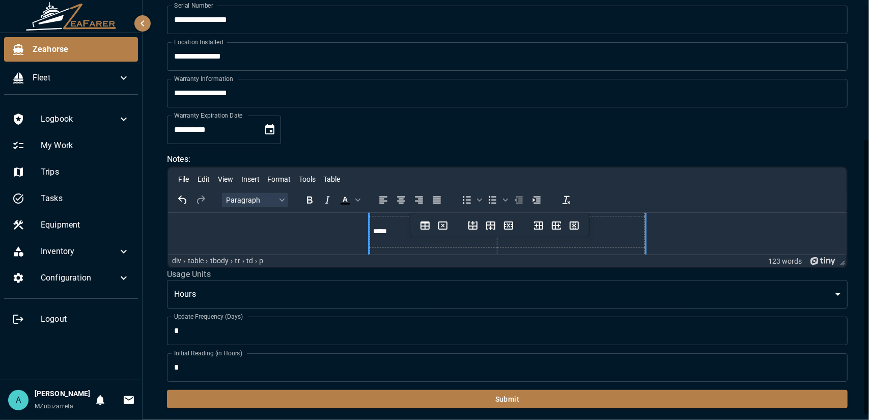
scroll to position [0, 0]
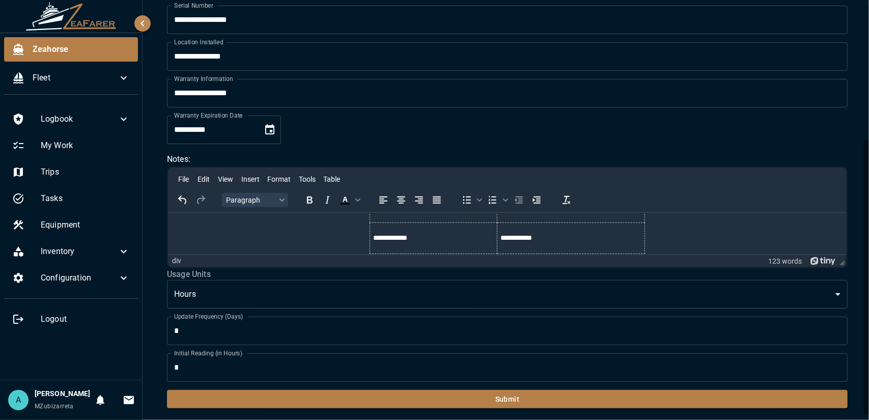
scroll to position [561, 0]
click at [475, 290] on body "**********" at bounding box center [434, 210] width 869 height 420
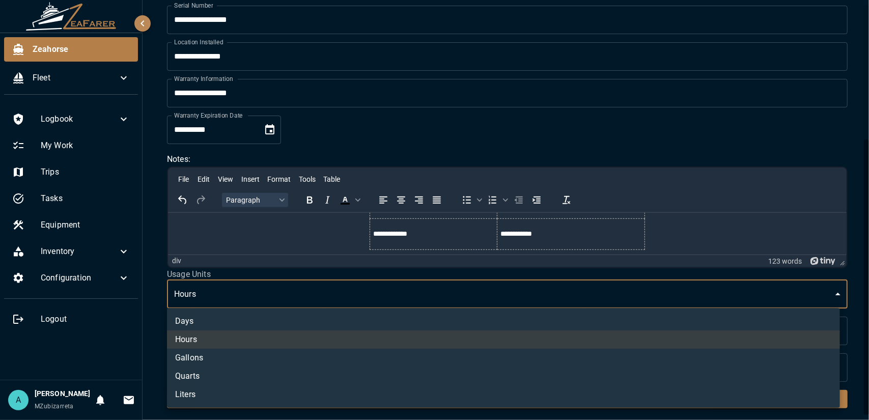
click at [475, 290] on div at bounding box center [434, 210] width 869 height 420
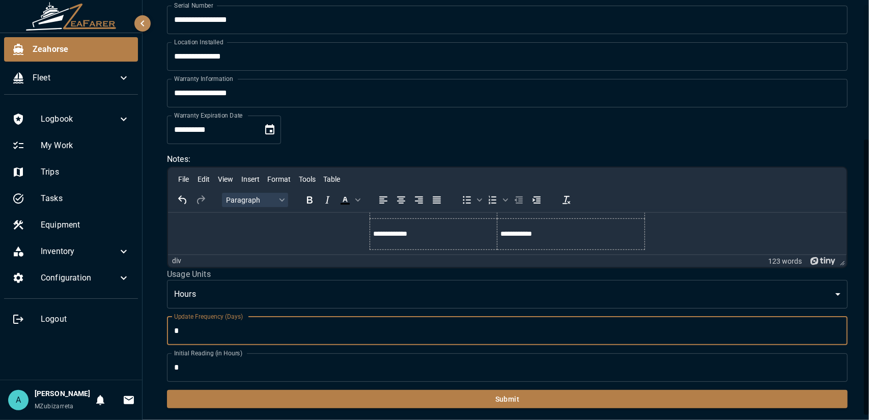
click at [486, 333] on input "*" at bounding box center [507, 331] width 680 height 28
click at [518, 296] on body "**********" at bounding box center [434, 210] width 869 height 420
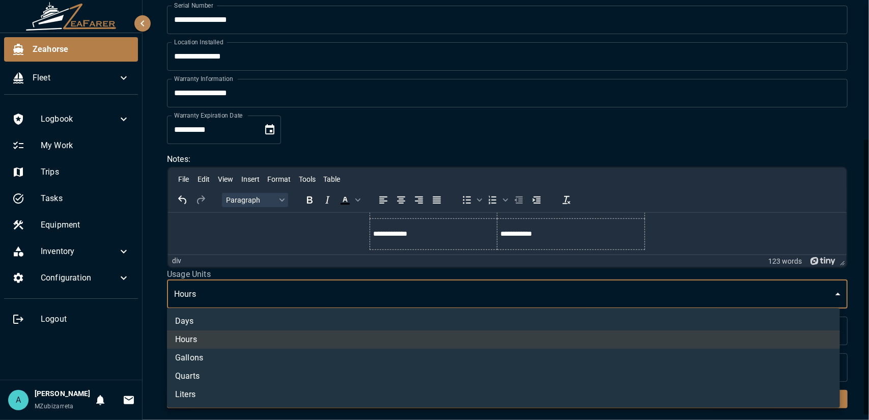
click at [486, 334] on li "Hours" at bounding box center [503, 339] width 673 height 18
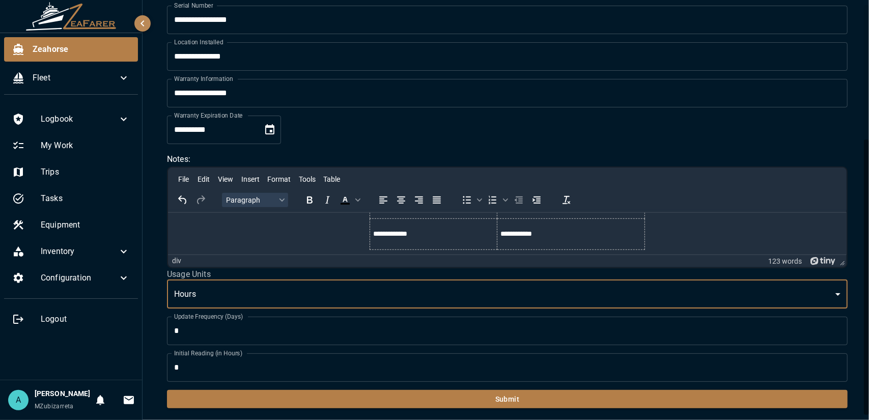
click at [482, 338] on input "*" at bounding box center [507, 331] width 680 height 28
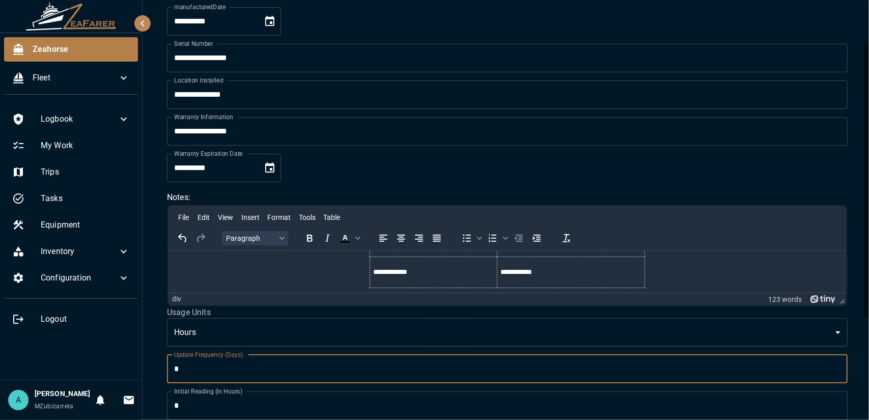
scroll to position [205, 0]
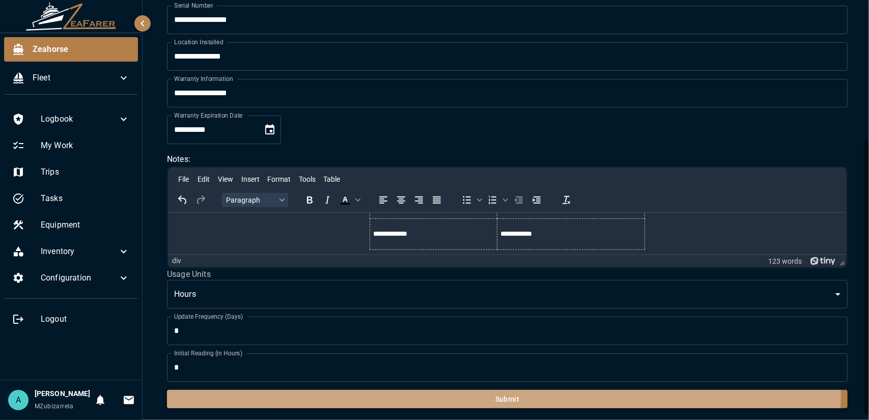
click at [439, 393] on button "Submit" at bounding box center [507, 399] width 680 height 19
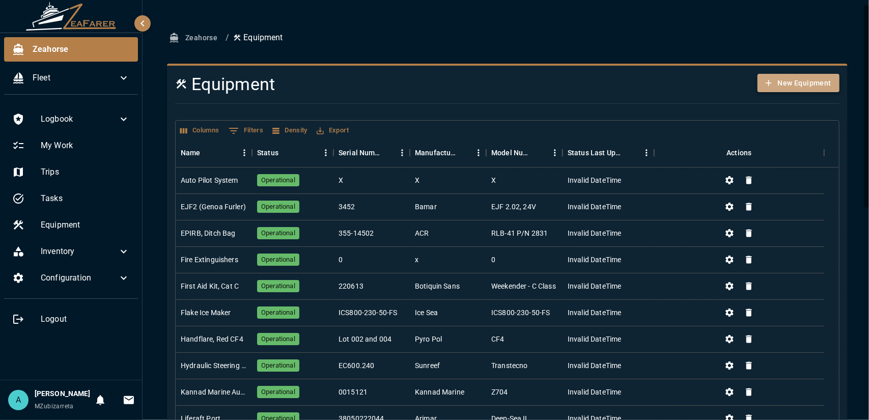
click at [792, 85] on button "New Equipment" at bounding box center [798, 83] width 82 height 19
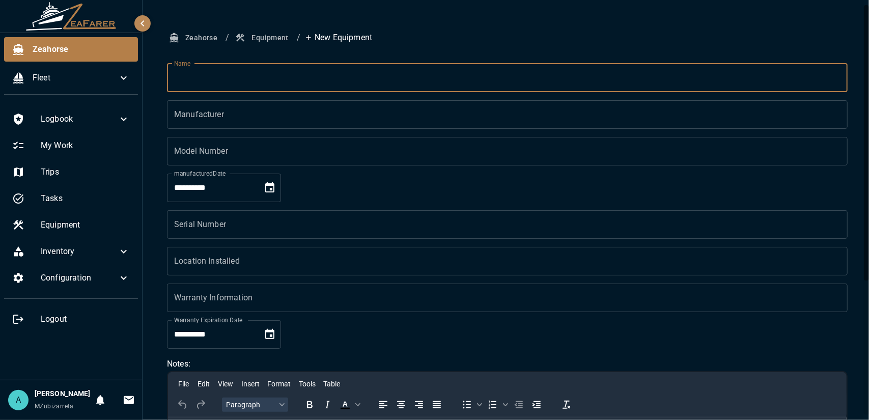
click at [448, 75] on input "Name" at bounding box center [507, 78] width 680 height 28
type input "**********"
click at [405, 118] on input "Manufacturer" at bounding box center [507, 114] width 680 height 28
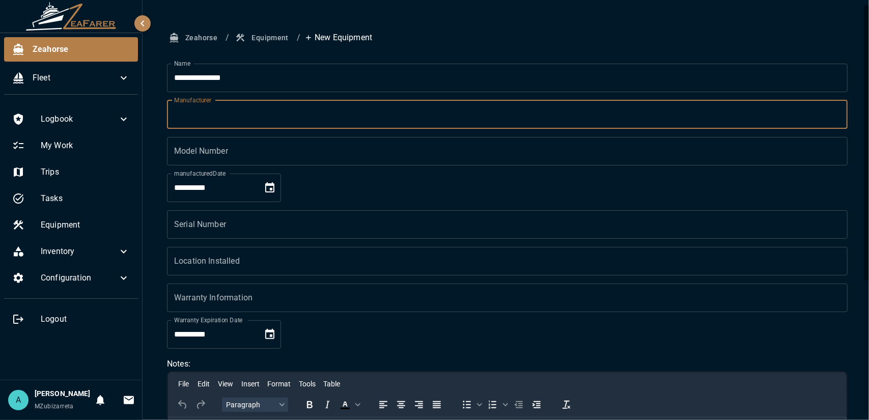
type input "******"
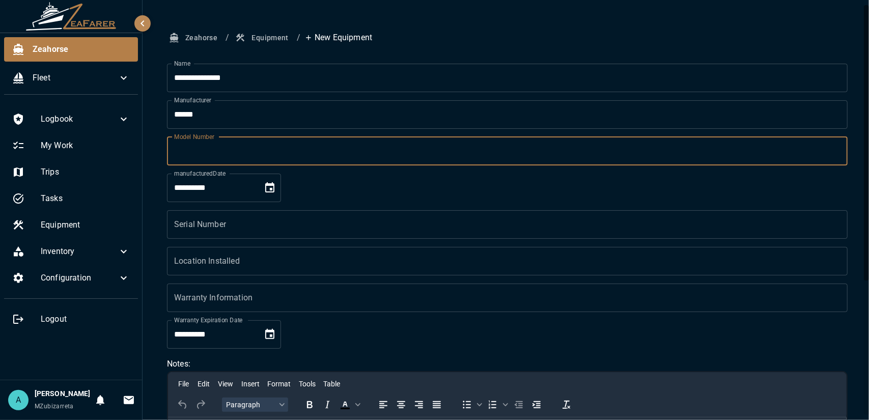
drag, startPoint x: 246, startPoint y: 154, endPoint x: 463, endPoint y: -44, distance: 294.3
click at [463, 0] on html "**********" at bounding box center [434, 210] width 869 height 420
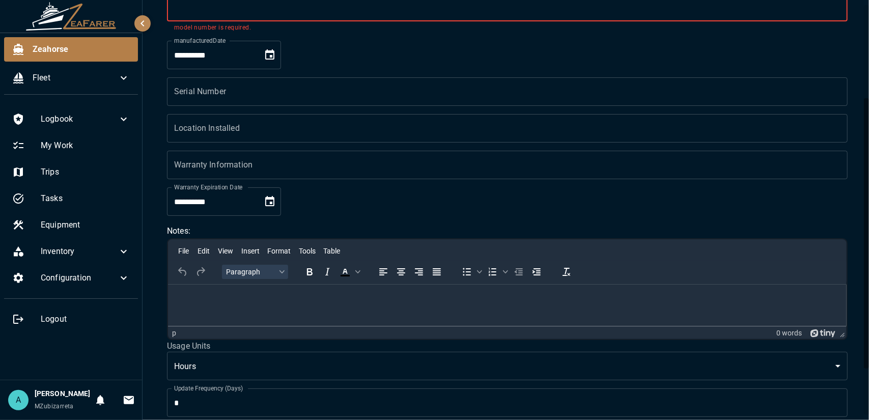
scroll to position [145, 0]
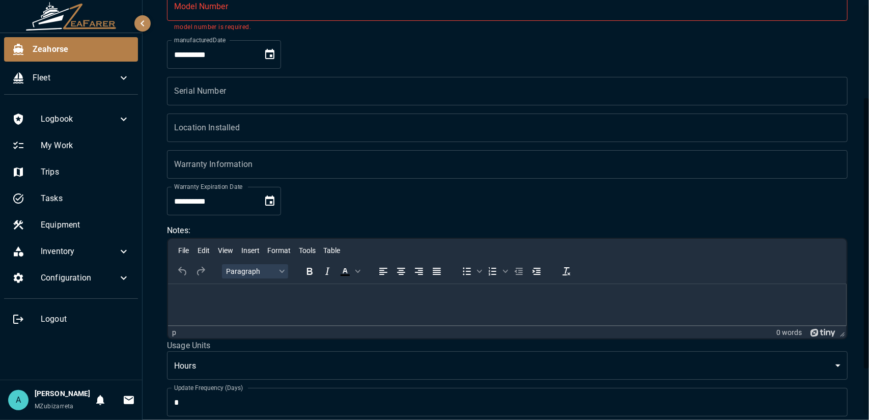
click at [301, 297] on p "Rich Text Area. Press ALT-0 for help." at bounding box center [507, 297] width 662 height 10
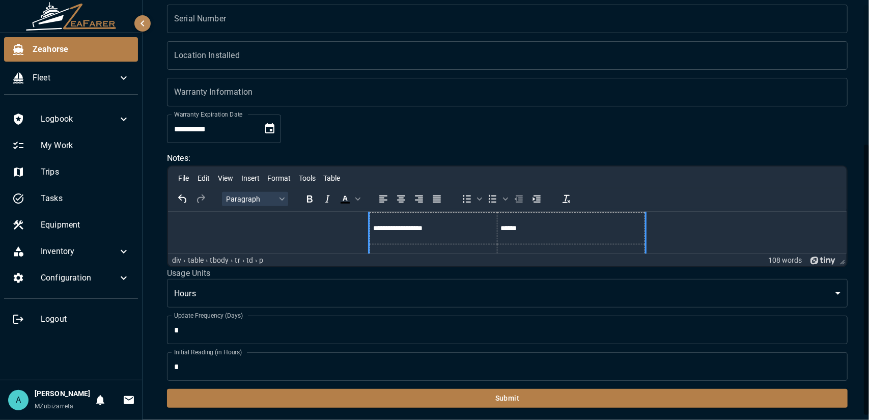
scroll to position [0, 0]
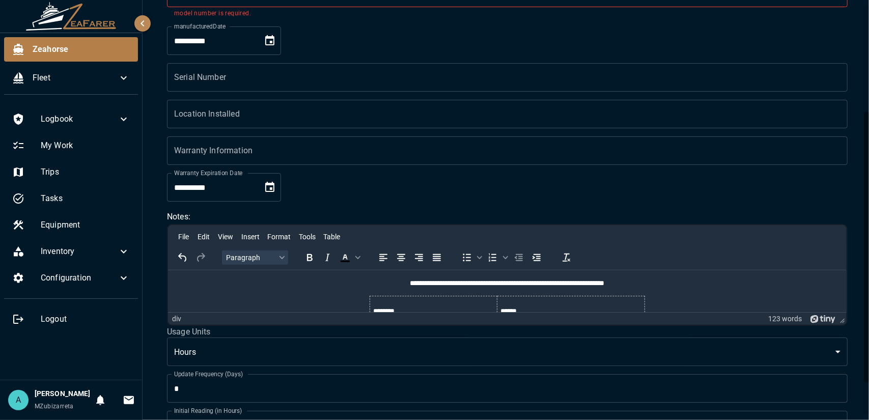
scroll to position [158, 0]
click at [294, 146] on input "Warranty Information" at bounding box center [507, 151] width 680 height 28
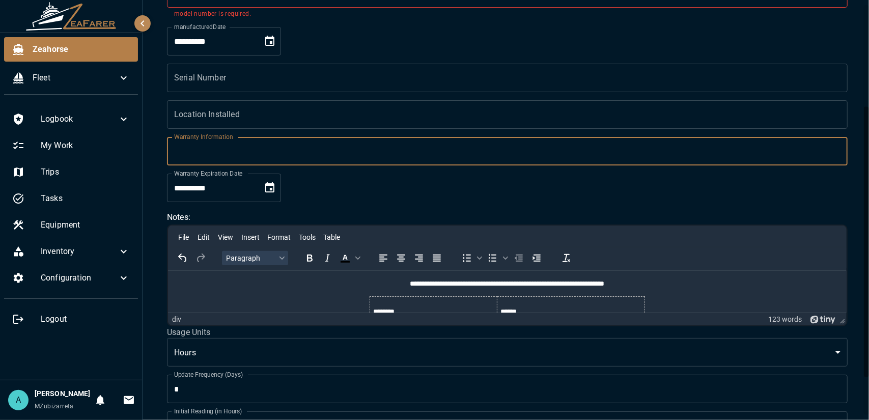
type input "**********"
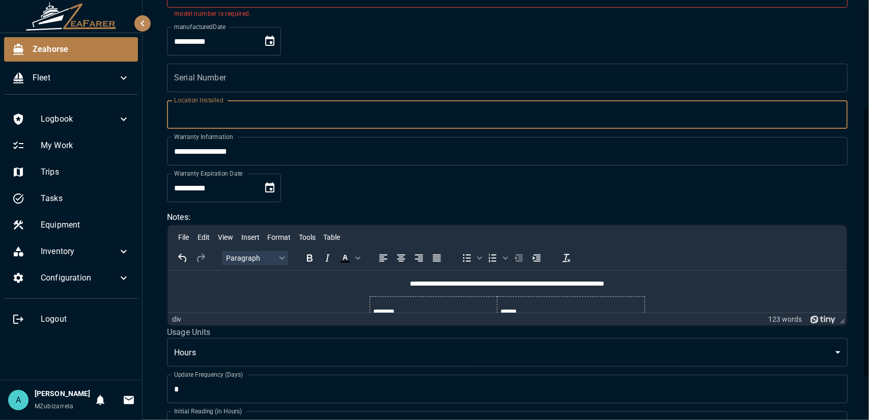
click at [257, 115] on input "Location Installed" at bounding box center [507, 114] width 680 height 28
type input "**********"
click at [259, 89] on input "Serial Number" at bounding box center [507, 78] width 680 height 28
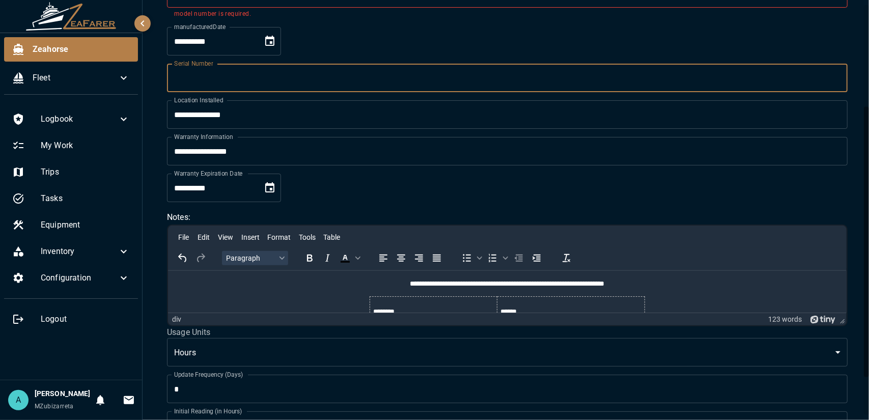
type input "**********"
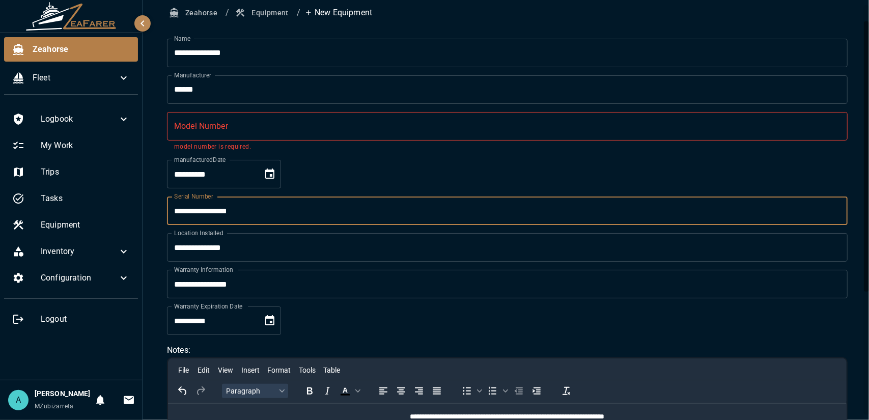
scroll to position [24, 0]
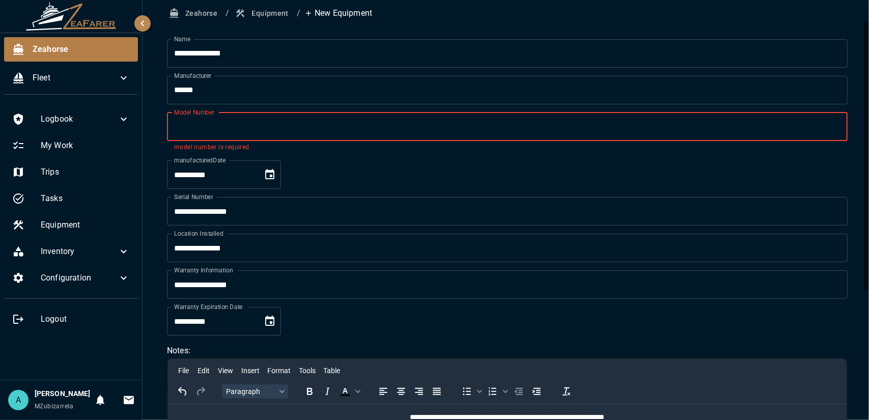
click at [307, 128] on input "Model Number" at bounding box center [507, 126] width 680 height 28
click at [272, 122] on input "Model Number" at bounding box center [507, 126] width 680 height 28
paste input "**********"
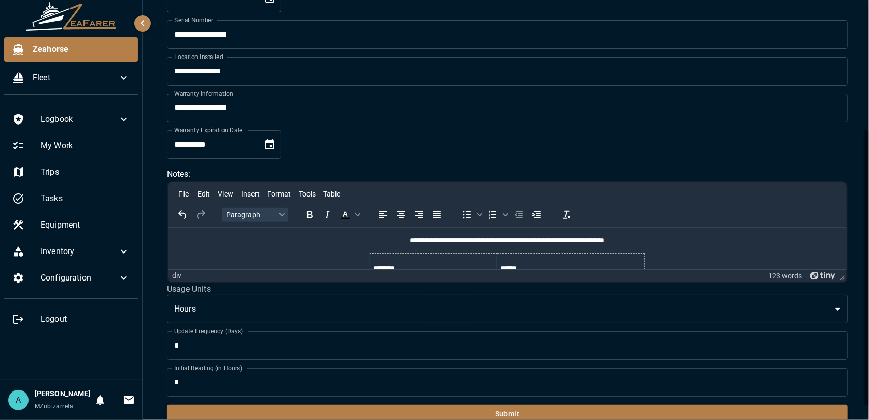
scroll to position [205, 0]
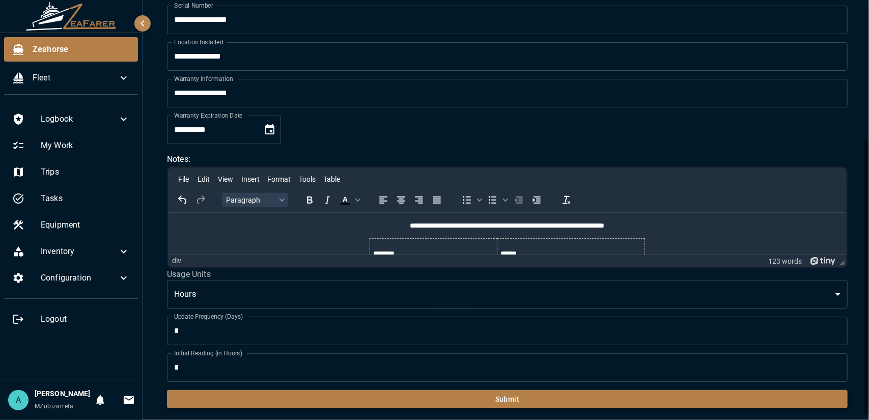
type input "**********"
click at [335, 406] on button "Submit" at bounding box center [507, 399] width 680 height 19
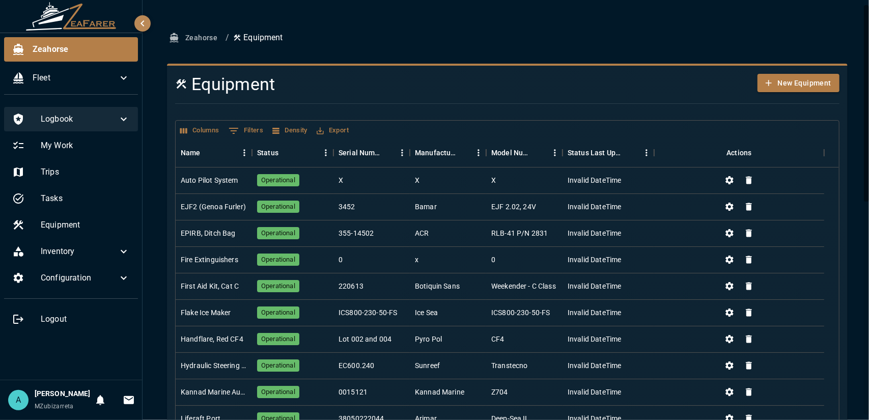
click at [126, 119] on icon at bounding box center [124, 120] width 6 height 4
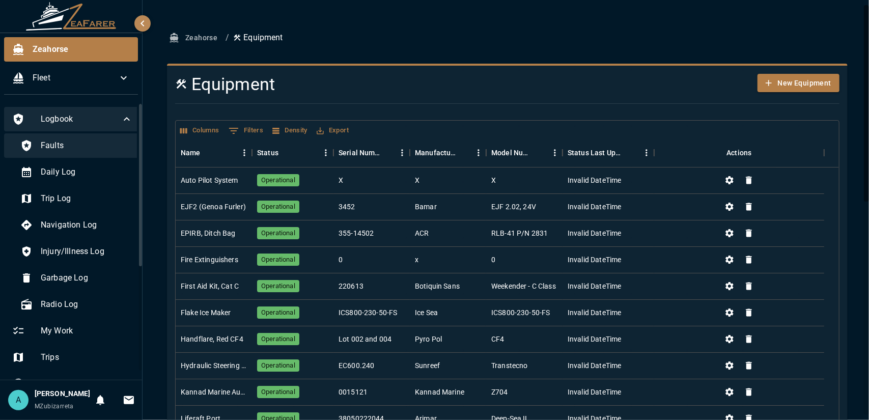
click at [96, 146] on span "Faults" at bounding box center [87, 145] width 92 height 12
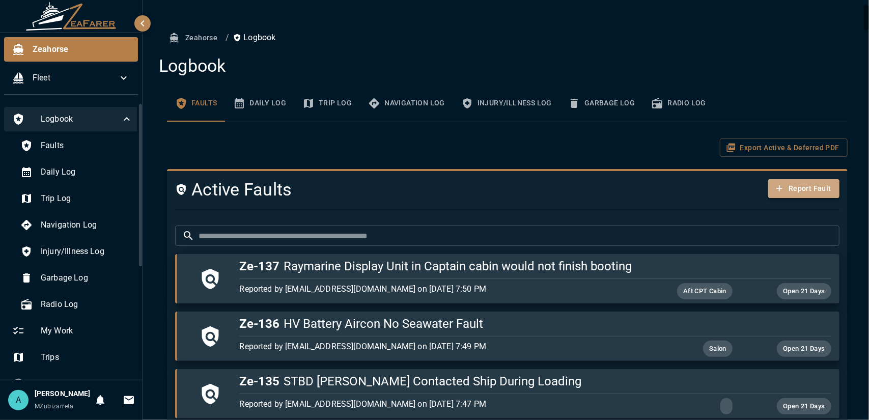
click at [782, 182] on button "Report Fault" at bounding box center [803, 188] width 71 height 19
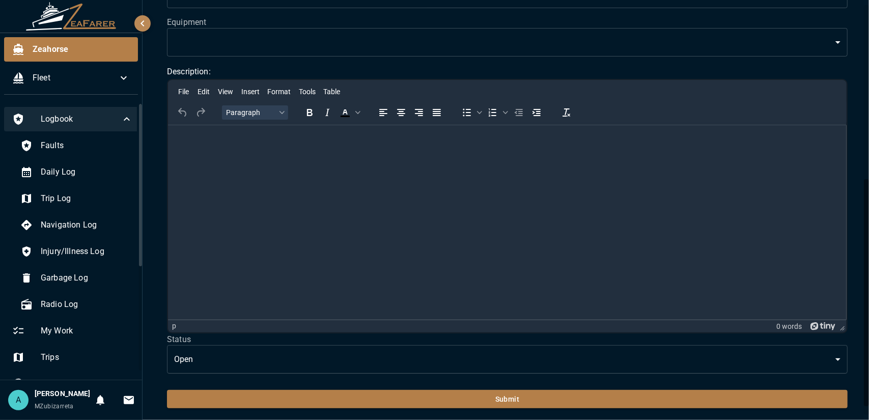
scroll to position [319, 0]
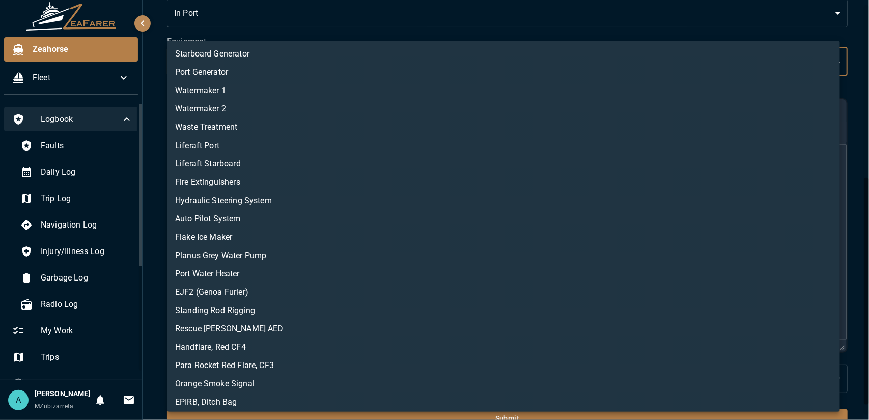
click at [769, 58] on body "Zeahorse Fleet Logbook Faults Daily Log Trip Log Navigation Log Injury/Illness …" at bounding box center [434, 210] width 869 height 420
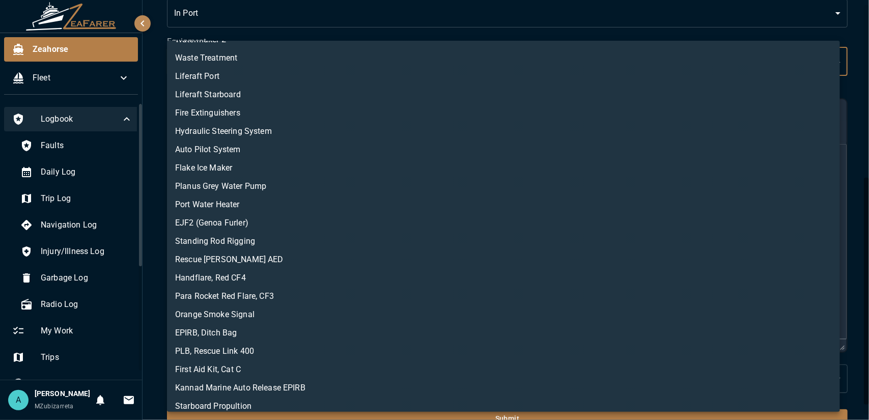
scroll to position [95, 0]
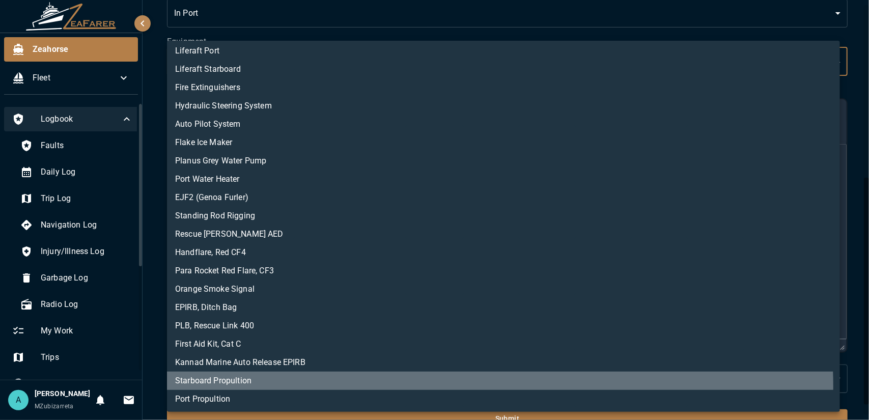
click at [454, 385] on li "Starboard Propultion" at bounding box center [503, 380] width 673 height 18
type input "**********"
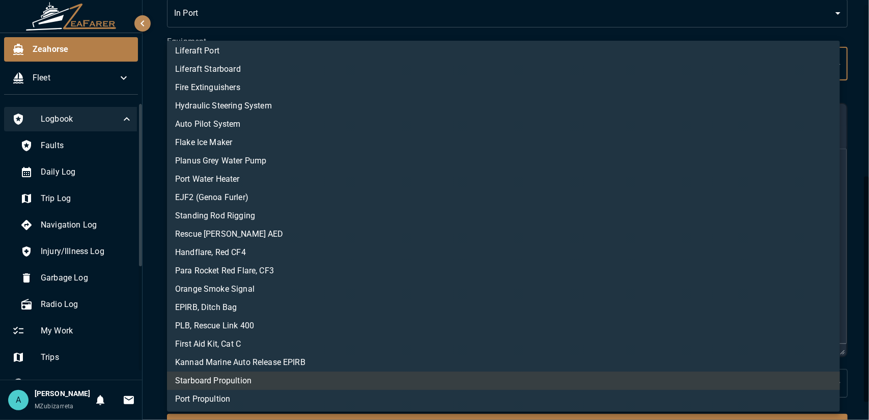
click at [705, 413] on div at bounding box center [434, 210] width 869 height 420
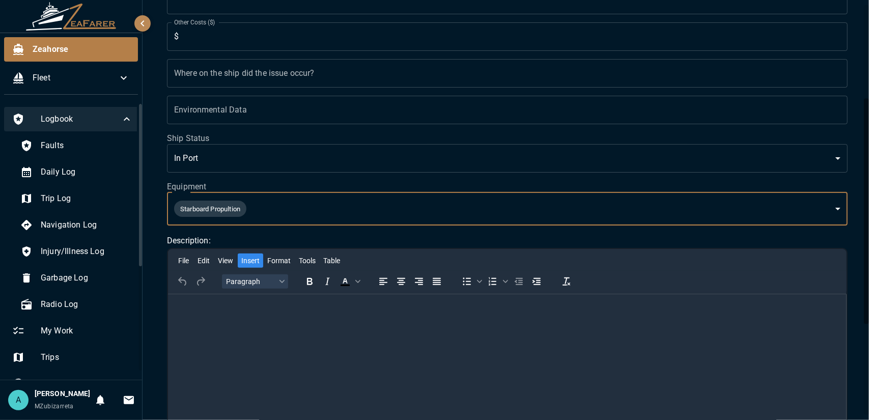
scroll to position [173, 0]
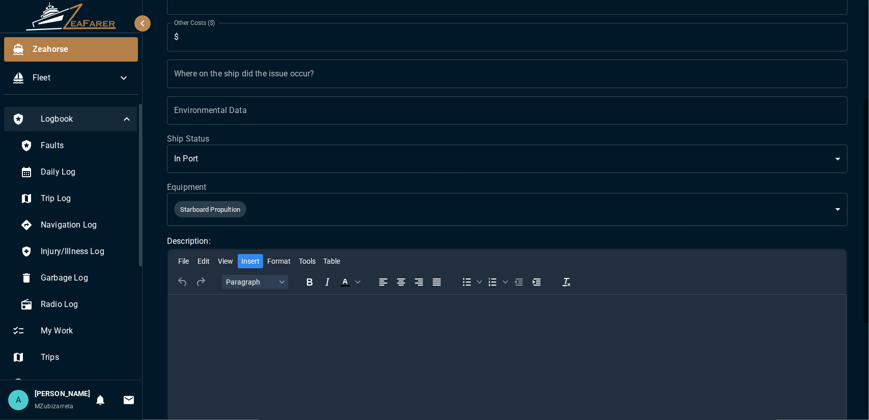
click at [253, 261] on span "Insert" at bounding box center [250, 261] width 18 height 8
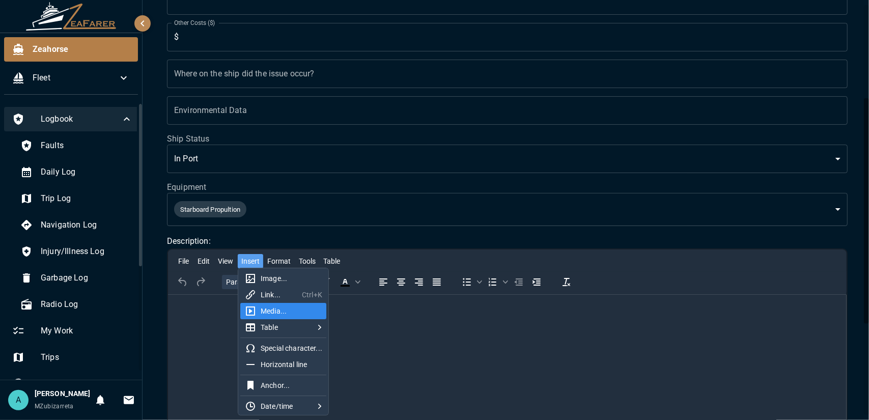
click at [376, 321] on html at bounding box center [506, 307] width 678 height 26
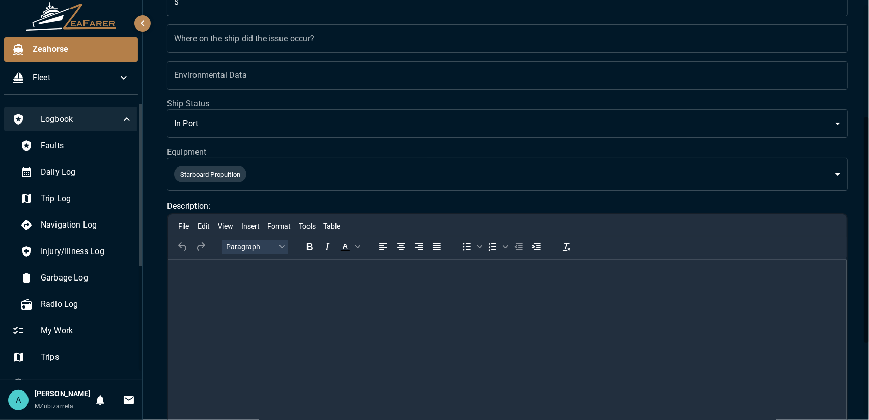
scroll to position [209, 0]
